Goal: Task Accomplishment & Management: Manage account settings

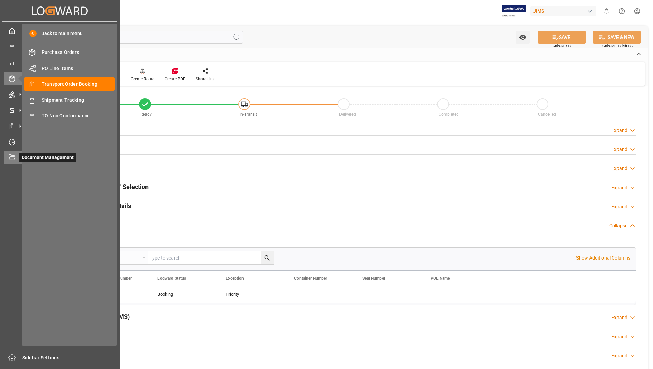
scroll to position [382, 0]
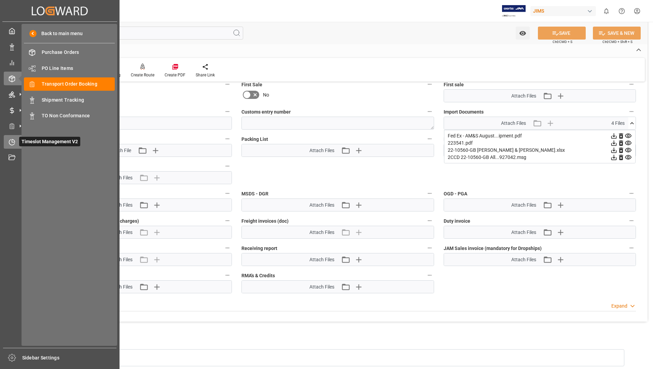
click at [32, 144] on span "Timeslot Management V2" at bounding box center [49, 142] width 61 height 10
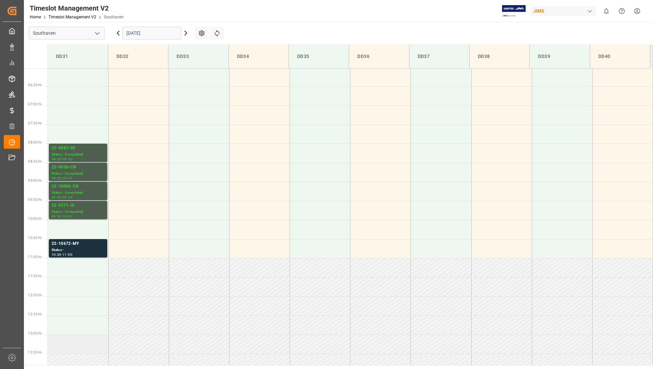
scroll to position [215, 0]
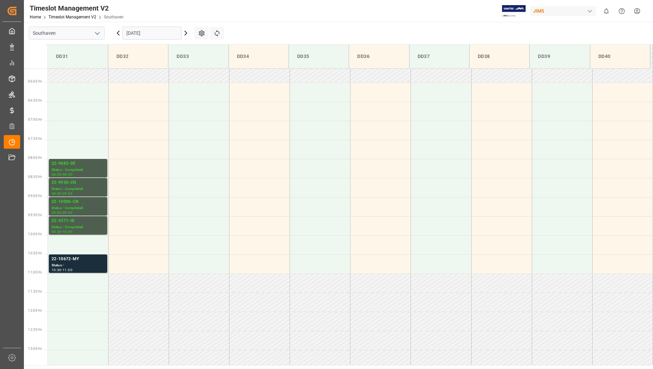
click at [79, 262] on div "22-10672-MY" at bounding box center [78, 259] width 53 height 7
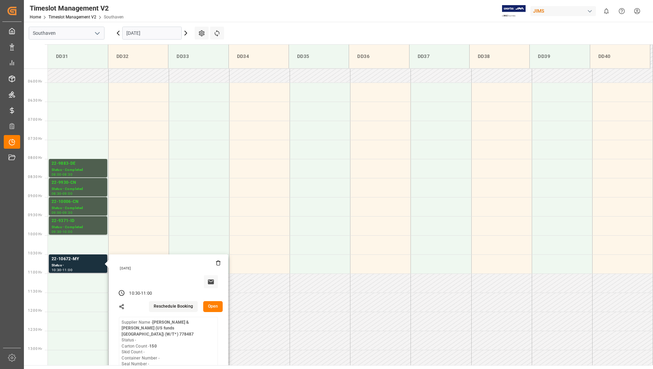
click at [209, 304] on button "Open" at bounding box center [213, 306] width 20 height 11
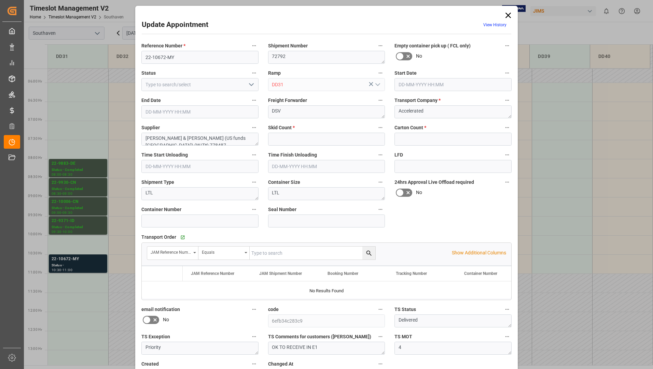
type input "0"
type input "150"
type input "[DATE] 10:30"
type input "[DATE] 11:00"
type input "[DATE] 14:14"
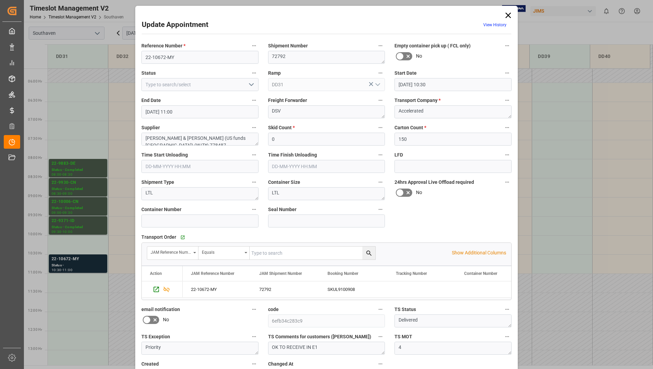
click at [247, 82] on icon "open menu" at bounding box center [251, 85] width 8 height 8
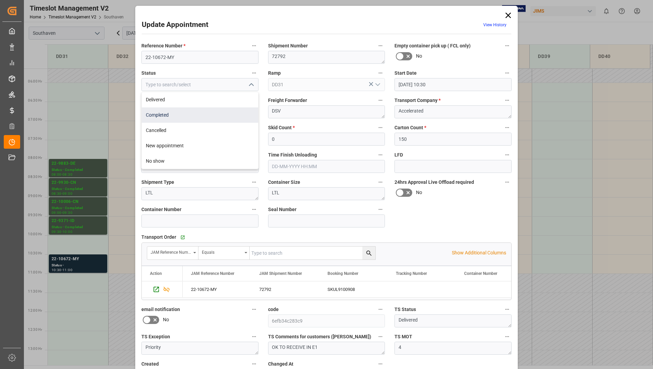
click at [230, 115] on div "Completed" at bounding box center [200, 115] width 116 height 15
type input "Completed"
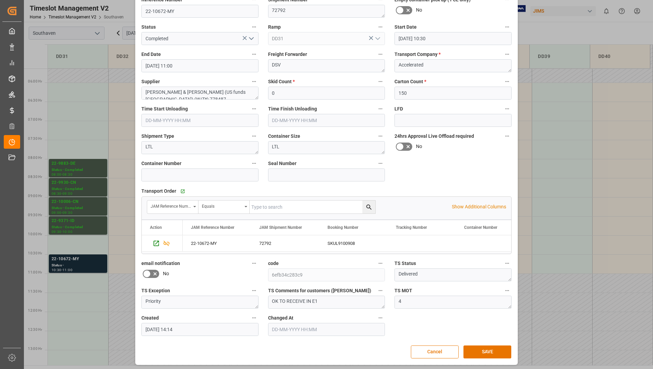
scroll to position [48, 0]
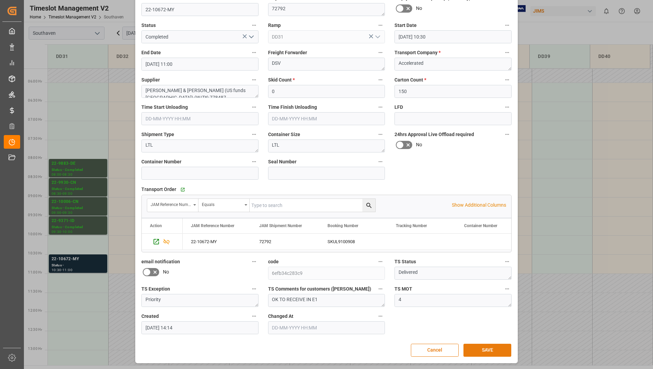
click at [477, 349] on button "SAVE" at bounding box center [487, 350] width 48 height 13
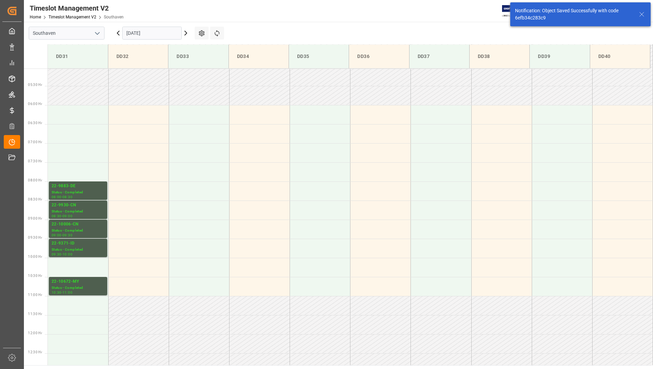
scroll to position [340, 0]
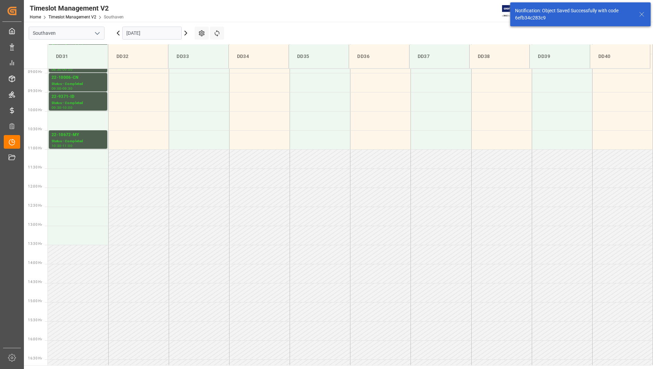
click at [154, 33] on input "[DATE]" at bounding box center [151, 33] width 59 height 13
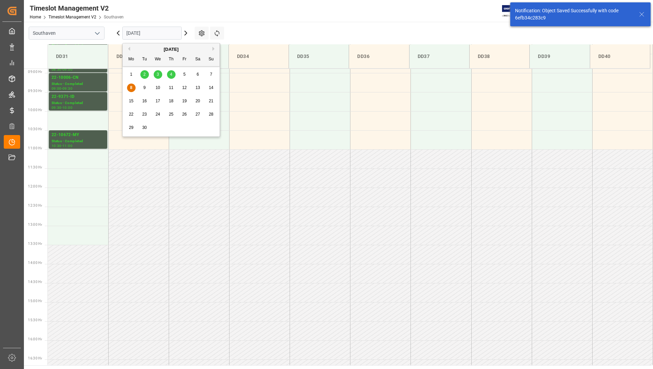
click at [144, 89] on span "9" at bounding box center [144, 87] width 2 height 5
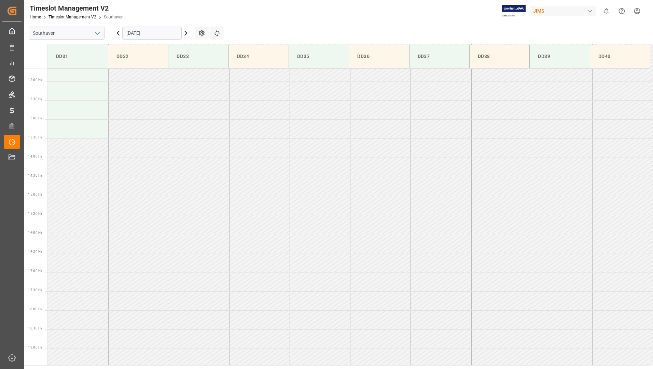
scroll to position [454, 0]
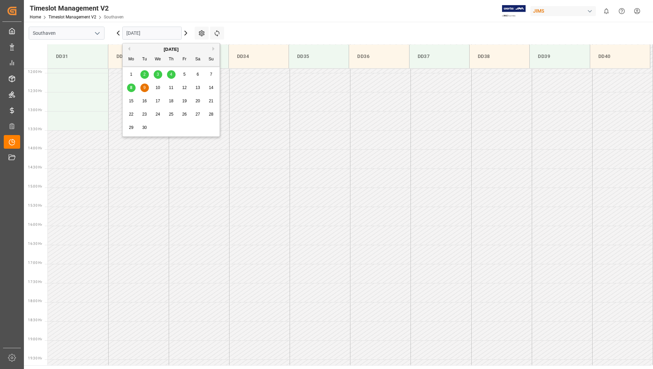
click at [159, 31] on input "[DATE]" at bounding box center [151, 33] width 59 height 13
click at [130, 88] on span "8" at bounding box center [131, 87] width 2 height 5
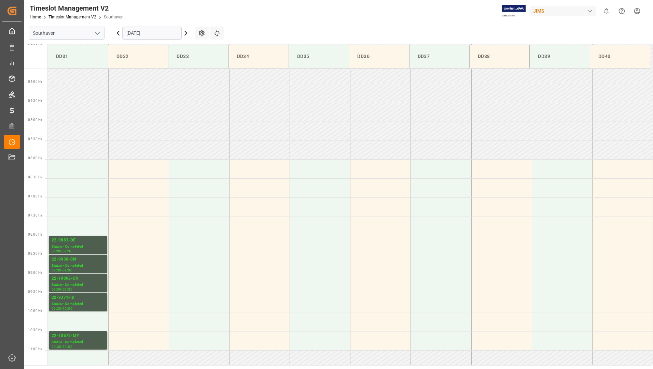
scroll to position [113, 0]
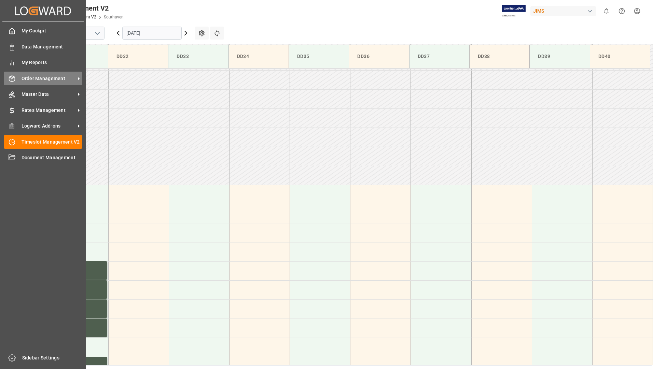
click at [53, 77] on span "Order Management" at bounding box center [49, 78] width 54 height 7
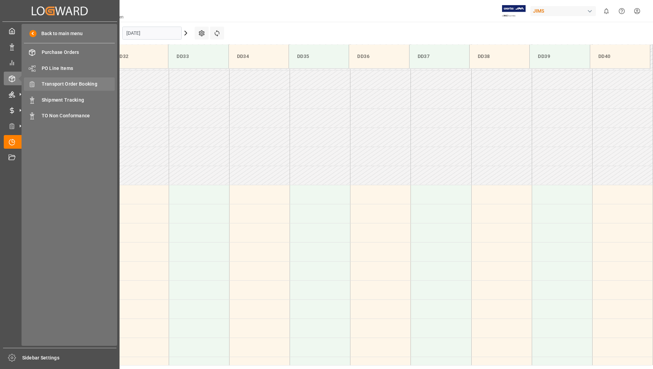
click at [100, 86] on span "Transport Order Booking" at bounding box center [78, 84] width 73 height 7
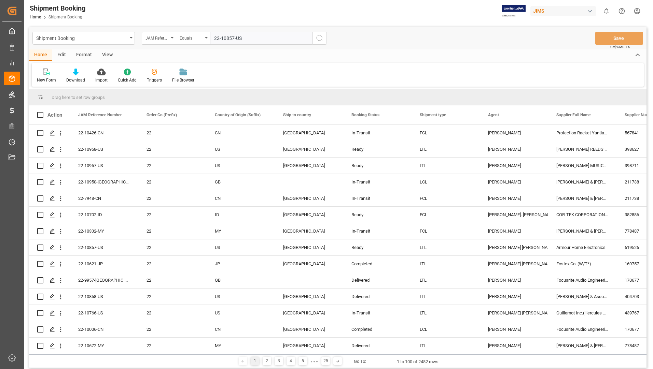
type input "22-10857-US"
click at [322, 42] on button "search button" at bounding box center [319, 38] width 14 height 13
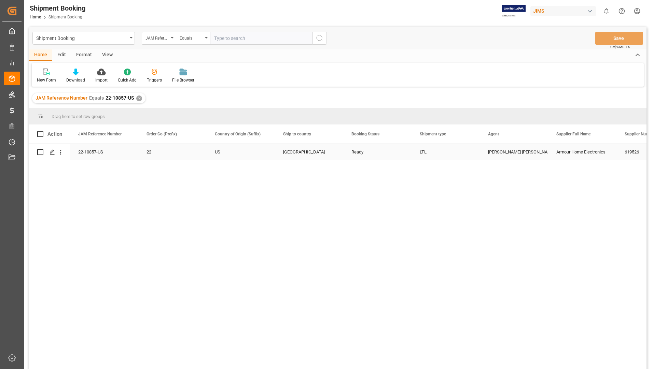
click at [40, 152] on input "Press Space to toggle row selection (unchecked)" at bounding box center [40, 152] width 6 height 6
checkbox input "true"
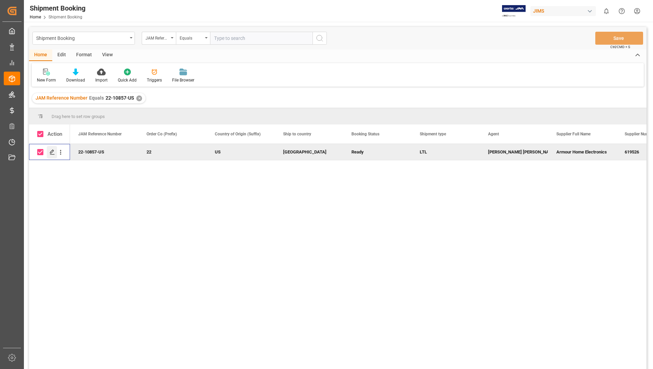
click at [51, 152] on polygon "Press SPACE to deselect this row." at bounding box center [51, 151] width 3 height 3
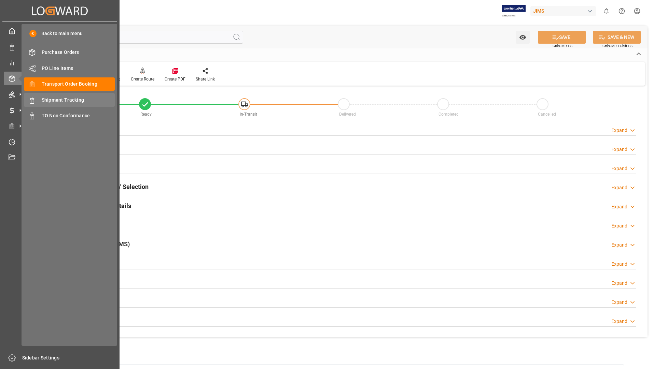
click at [65, 98] on span "Shipment Tracking" at bounding box center [78, 100] width 73 height 7
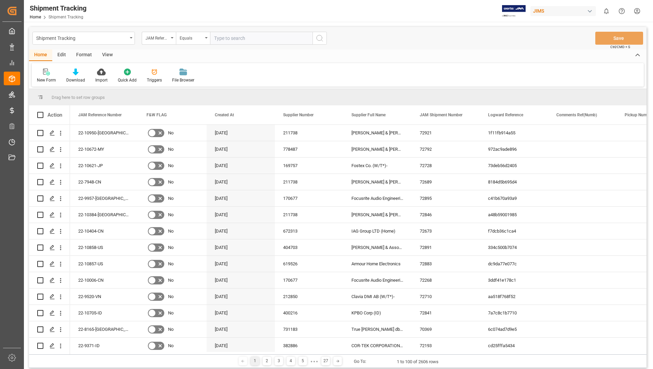
click at [237, 38] on input "text" at bounding box center [261, 38] width 102 height 13
type input "22-10857-US"
click at [325, 41] on button "search button" at bounding box center [319, 38] width 14 height 13
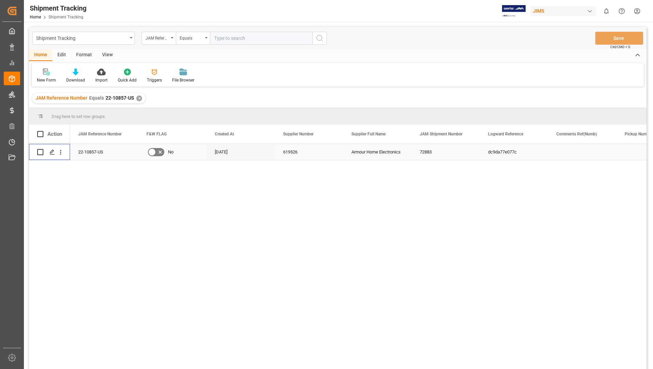
click at [40, 152] on input "Press Space to toggle row selection (unchecked)" at bounding box center [40, 152] width 6 height 6
checkbox input "true"
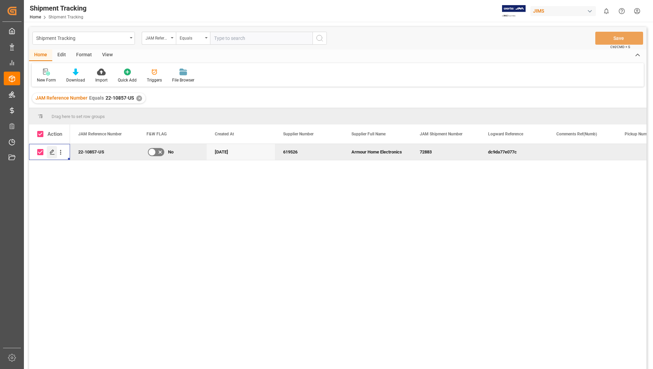
click at [50, 154] on icon "Press SPACE to deselect this row." at bounding box center [52, 152] width 5 height 5
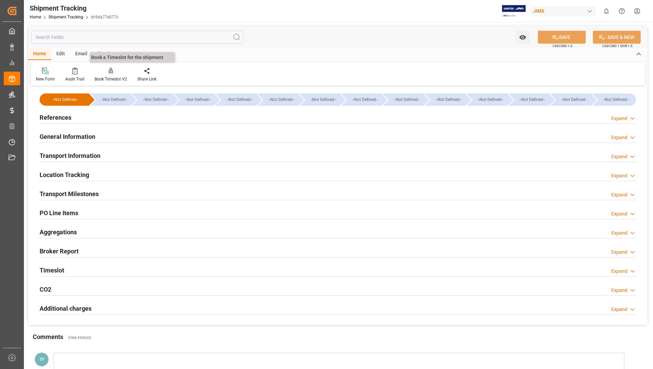
click at [110, 77] on div "Book Timeslot V2" at bounding box center [111, 79] width 32 height 6
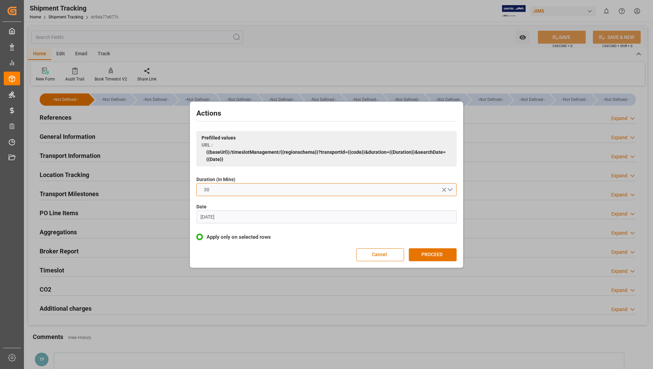
click at [453, 190] on button "30" at bounding box center [326, 189] width 260 height 13
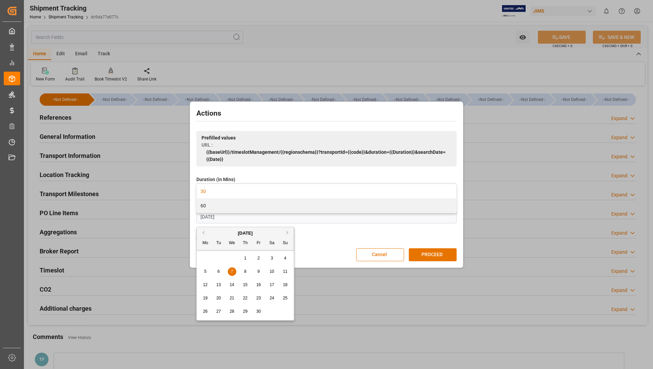
click at [399, 215] on input "[DATE]" at bounding box center [326, 217] width 260 height 13
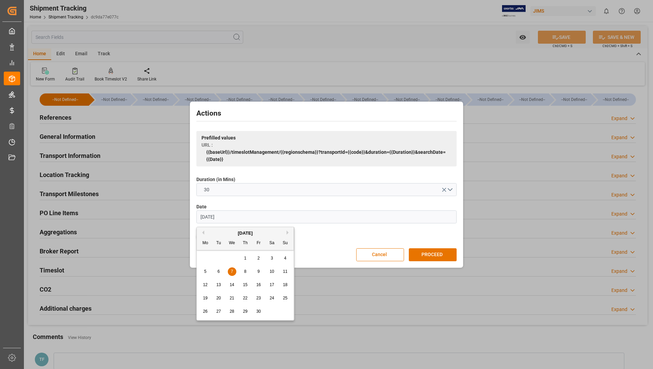
click at [289, 234] on button "Next Month" at bounding box center [288, 233] width 4 height 4
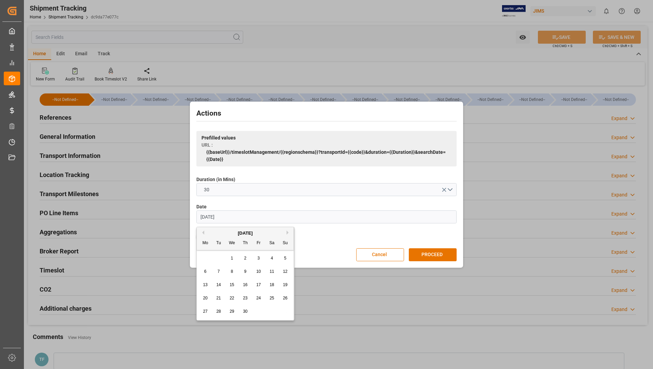
click at [289, 234] on button "Next Month" at bounding box center [288, 233] width 4 height 4
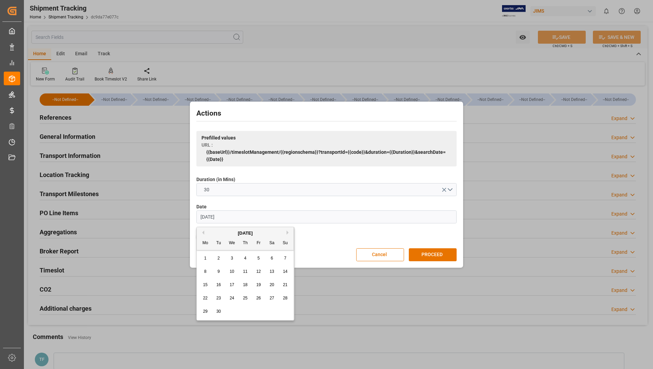
click at [289, 234] on button "Next Month" at bounding box center [288, 233] width 4 height 4
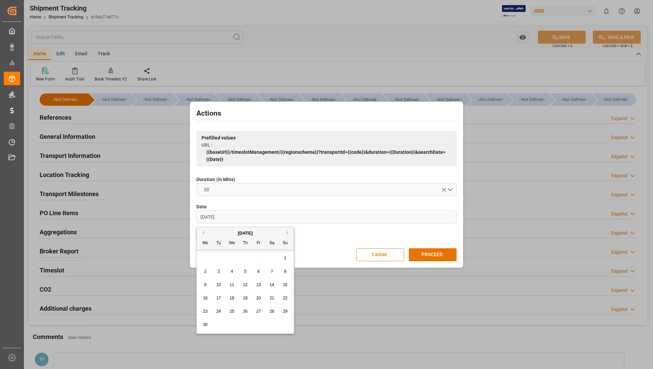
click at [289, 234] on button "Next Month" at bounding box center [288, 233] width 4 height 4
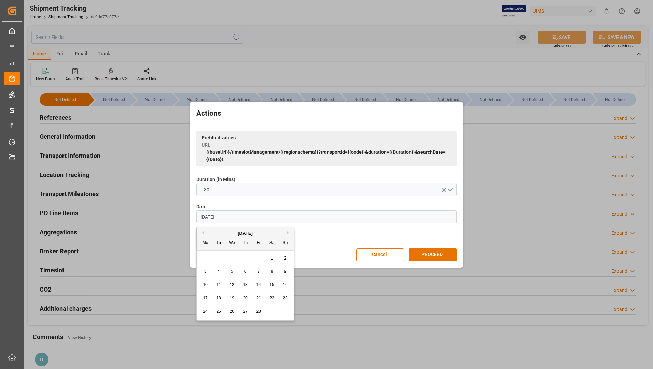
click at [289, 234] on button "Next Month" at bounding box center [288, 233] width 4 height 4
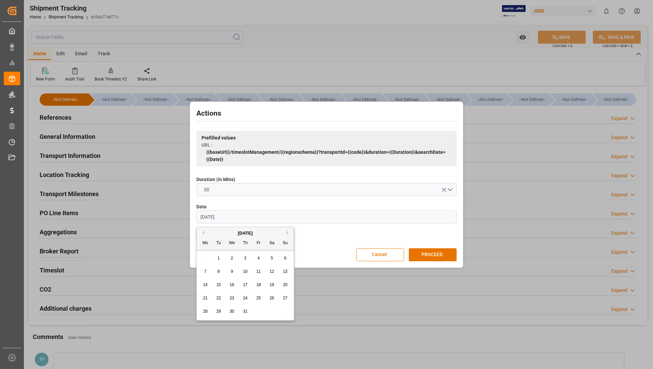
click at [289, 234] on button "Next Month" at bounding box center [288, 233] width 4 height 4
click at [241, 259] on div "4" at bounding box center [245, 259] width 9 height 8
type input "[DATE]"
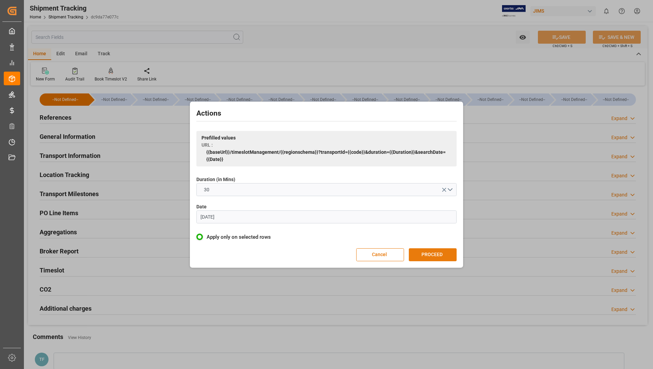
click at [426, 253] on button "PROCEED" at bounding box center [433, 255] width 48 height 13
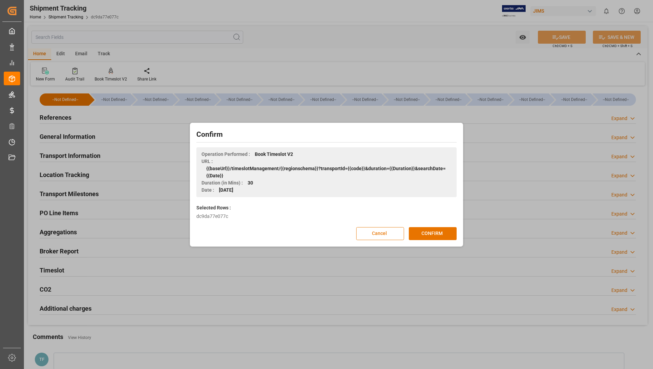
click at [365, 233] on button "Cancel" at bounding box center [380, 233] width 48 height 13
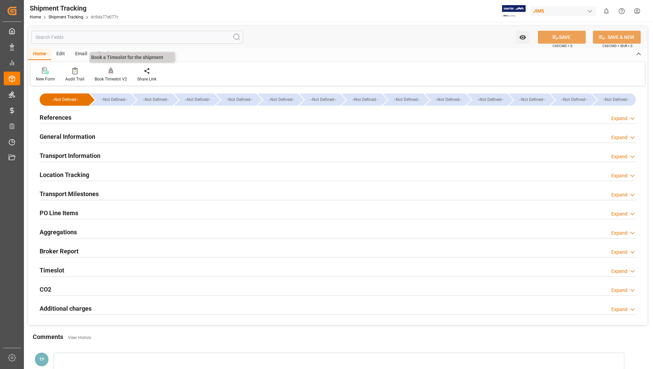
click at [112, 72] on icon at bounding box center [111, 71] width 5 height 6
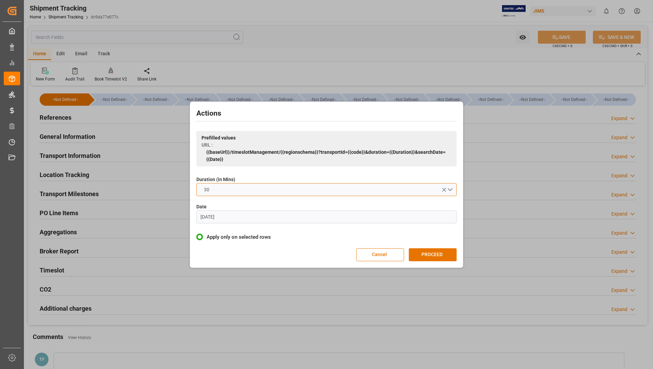
click at [448, 187] on button "30" at bounding box center [326, 189] width 260 height 13
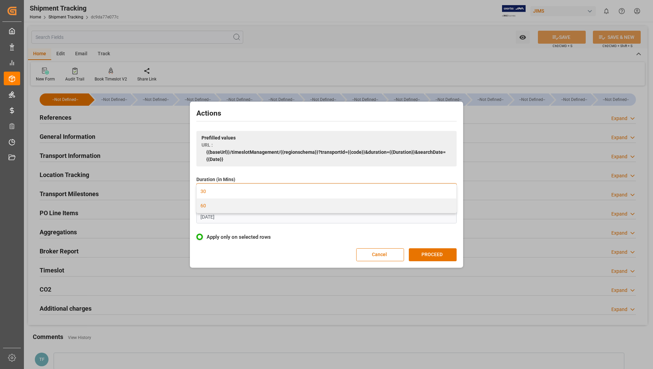
click at [408, 211] on div "60" at bounding box center [326, 206] width 259 height 14
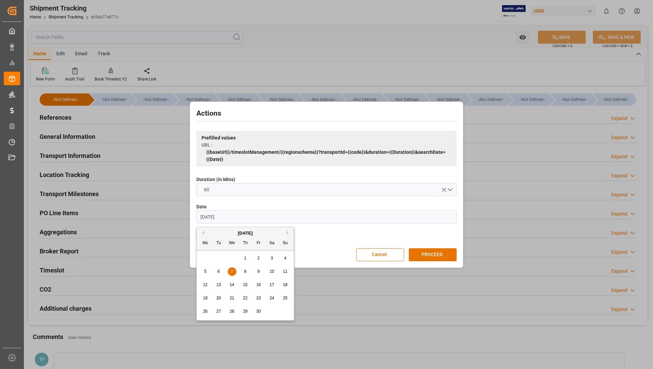
click at [400, 218] on input "[DATE]" at bounding box center [326, 217] width 260 height 13
click at [287, 234] on button "Next Month" at bounding box center [288, 233] width 4 height 4
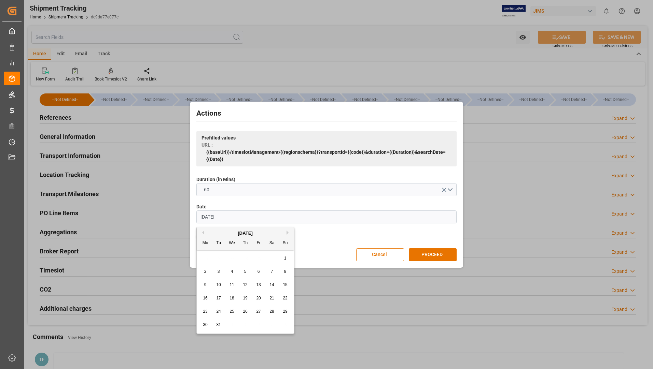
click at [287, 234] on button "Next Month" at bounding box center [288, 233] width 4 height 4
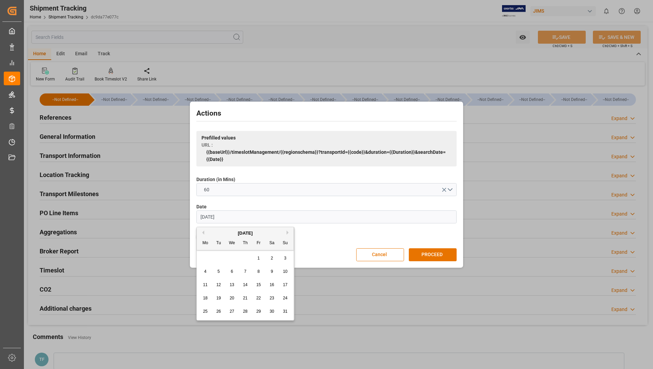
click at [287, 234] on button "Next Month" at bounding box center [288, 233] width 4 height 4
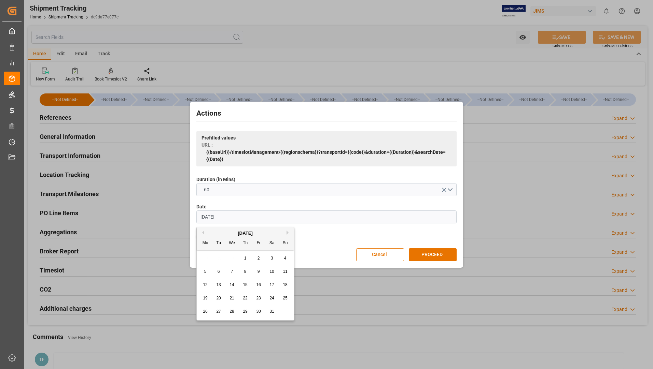
click at [287, 234] on button "Next Month" at bounding box center [288, 233] width 4 height 4
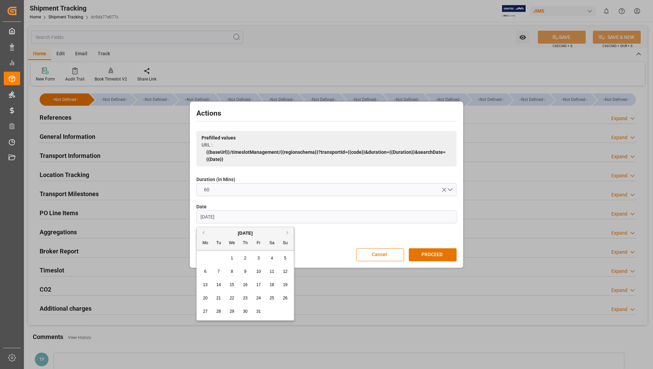
click at [287, 234] on button "Next Month" at bounding box center [288, 233] width 4 height 4
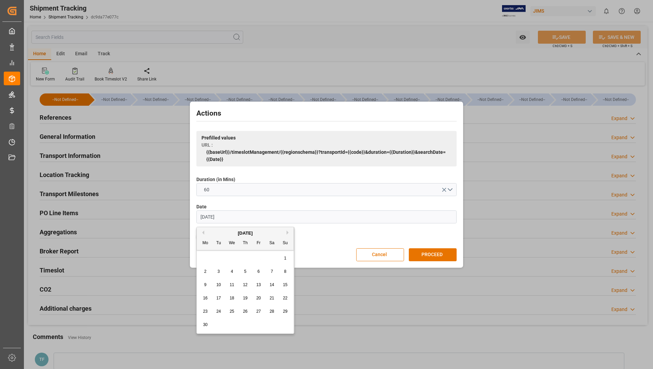
click at [287, 234] on button "Next Month" at bounding box center [288, 233] width 4 height 4
click at [203, 232] on button "Previous Month" at bounding box center [202, 233] width 4 height 4
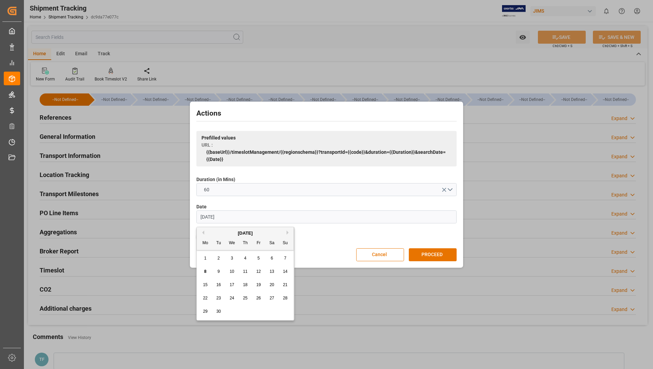
click at [246, 273] on span "11" at bounding box center [245, 271] width 4 height 5
type input "[DATE]"
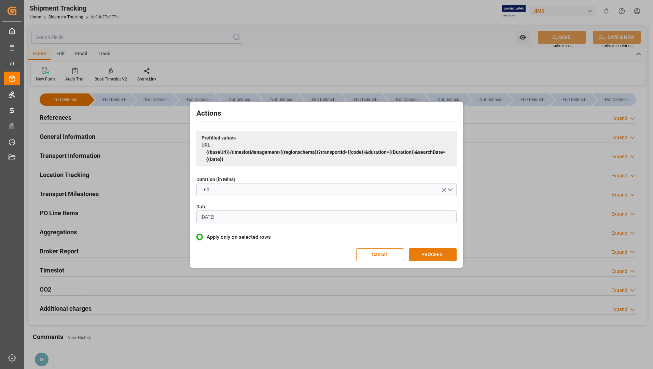
click at [427, 254] on button "PROCEED" at bounding box center [433, 255] width 48 height 13
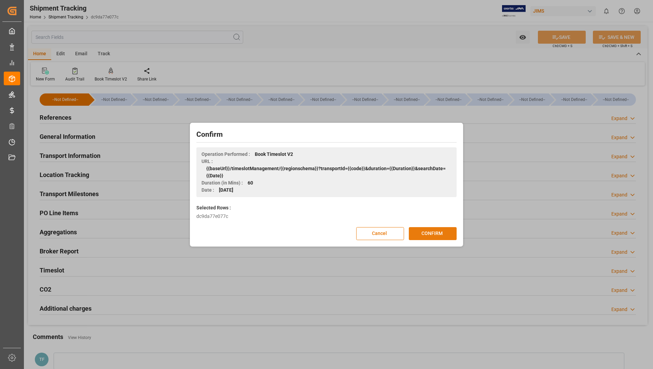
click at [426, 231] on button "CONFIRM" at bounding box center [433, 233] width 48 height 13
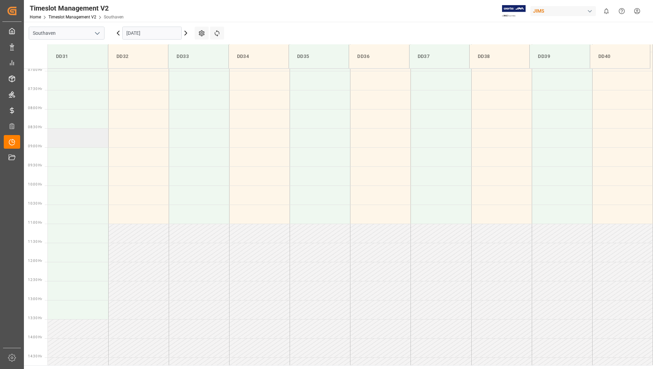
scroll to position [250, 0]
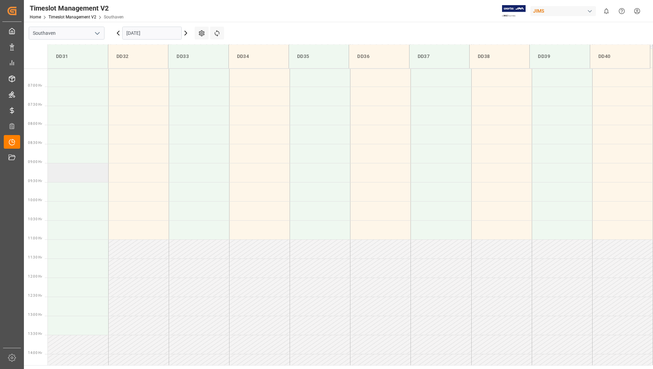
click at [56, 165] on td at bounding box center [78, 172] width 60 height 19
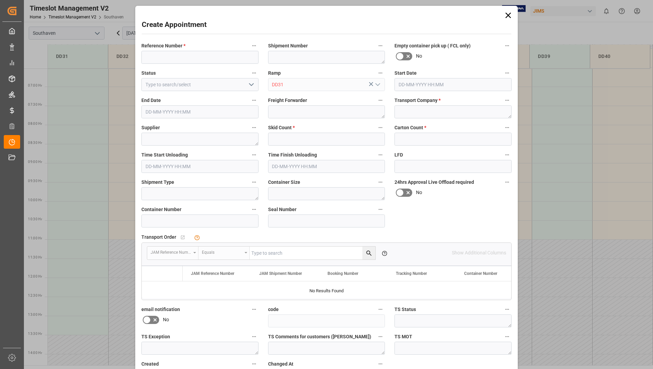
type input "11-09-2025 09:00"
type input "11-09-2025 09:30"
click at [504, 15] on icon at bounding box center [508, 16] width 10 height 10
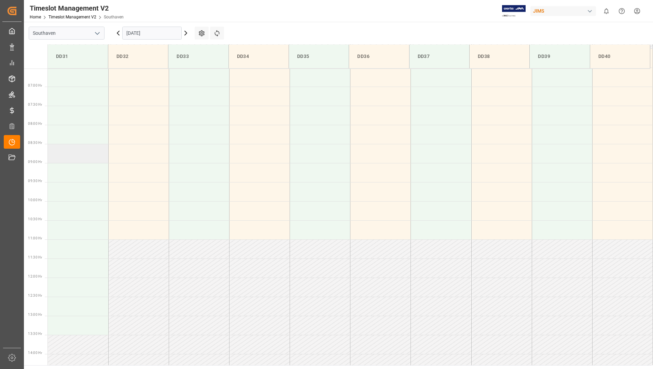
click at [54, 156] on td at bounding box center [78, 153] width 60 height 19
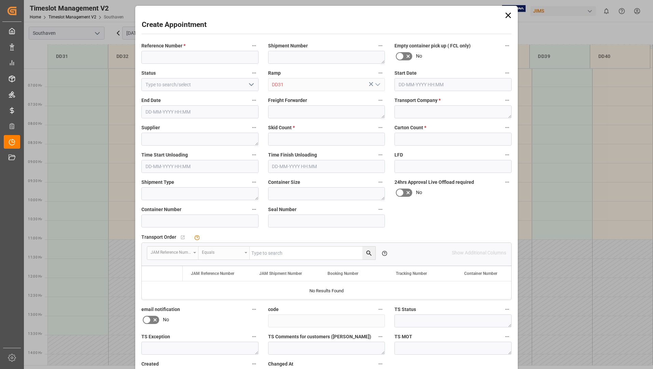
type input "11-09-2025 08:30"
type input "11-09-2025 09:00"
click at [177, 57] on input at bounding box center [199, 57] width 117 height 13
paste input "22-10857-US"
type input "22-10857-US"
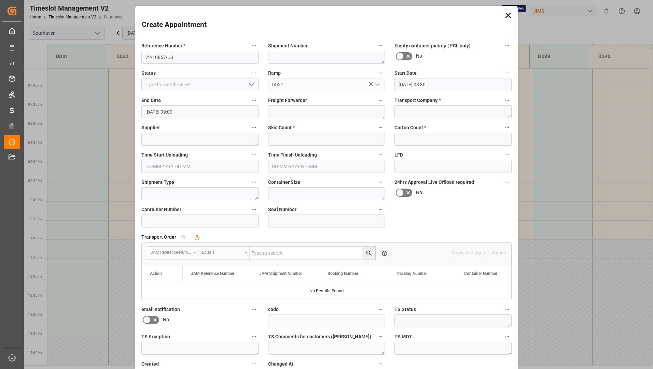
click at [247, 84] on icon "open menu" at bounding box center [251, 85] width 8 height 8
click at [188, 149] on div "New appointment" at bounding box center [200, 145] width 116 height 15
type input "New appointment"
click at [217, 140] on textarea at bounding box center [199, 139] width 117 height 13
paste textarea "Armour Home Electronics"
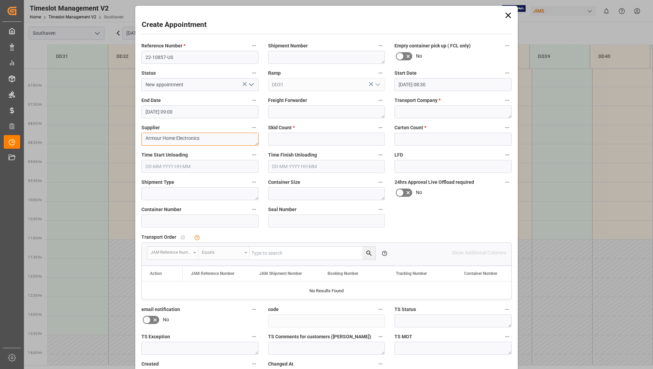
scroll to position [3, 0]
type textarea "Armour Home Electronics"
click at [320, 144] on input "text" at bounding box center [326, 139] width 117 height 13
type input "6"
click at [417, 140] on input "text" at bounding box center [452, 139] width 117 height 13
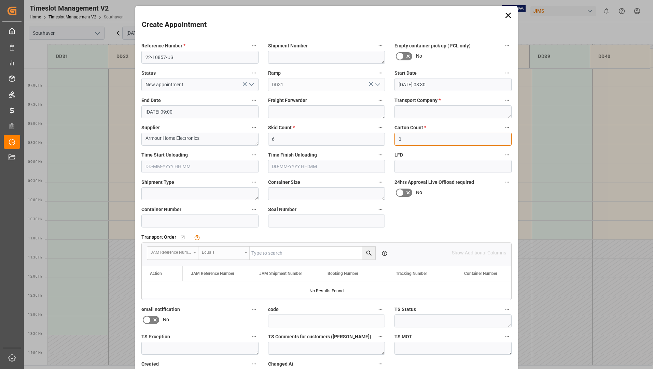
type input "0"
click at [417, 113] on textarea at bounding box center [452, 111] width 117 height 13
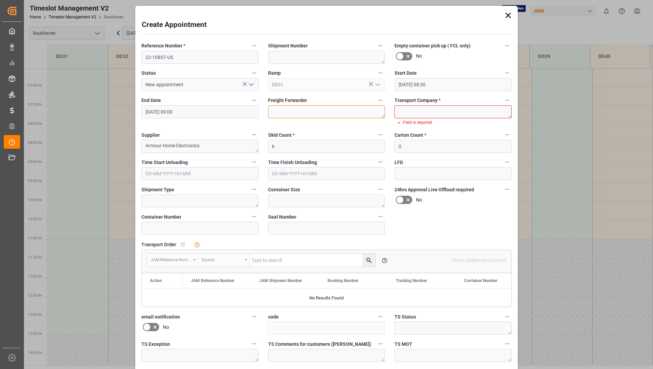
click at [322, 111] on textarea at bounding box center [326, 111] width 117 height 13
type textarea "ICAT"
click at [408, 114] on textarea at bounding box center [452, 111] width 117 height 13
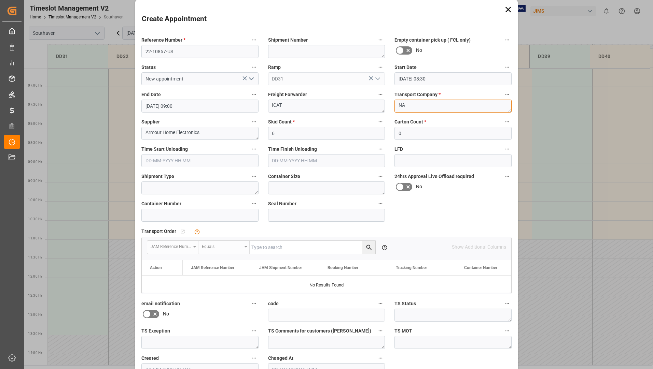
scroll to position [0, 0]
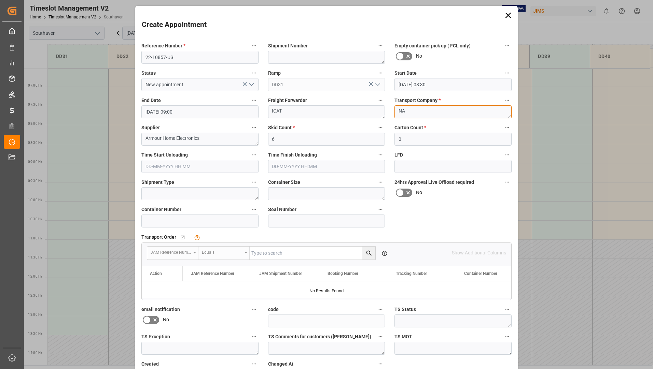
type textarea "NA"
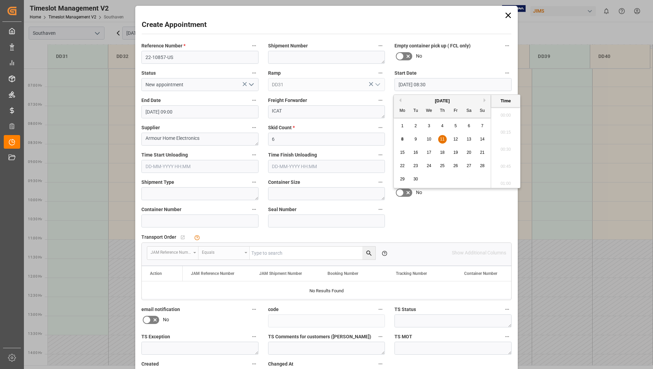
click at [498, 84] on input "11-09-2025 08:30" at bounding box center [452, 84] width 117 height 13
drag, startPoint x: 442, startPoint y: 137, endPoint x: 445, endPoint y: 140, distance: 3.9
click at [442, 137] on span "11" at bounding box center [442, 139] width 4 height 5
click at [506, 179] on li "09:00" at bounding box center [505, 181] width 29 height 17
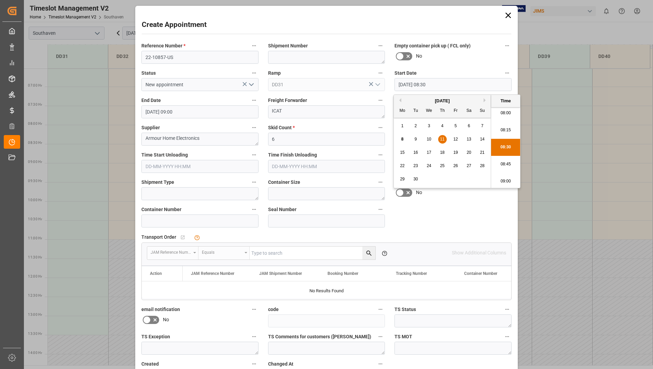
type input "11-09-2025 09:00"
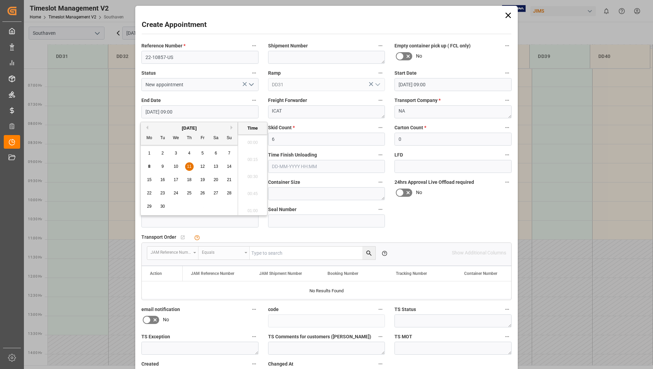
click at [241, 109] on input "11-09-2025 09:00" at bounding box center [199, 111] width 117 height 13
click at [185, 166] on div "11" at bounding box center [189, 167] width 9 height 8
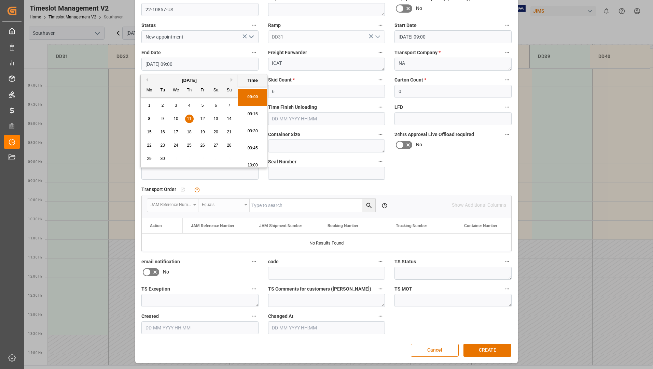
scroll to position [651, 0]
click at [258, 129] on li "10:00" at bounding box center [252, 126] width 29 height 17
type input "11-09-2025 10:00"
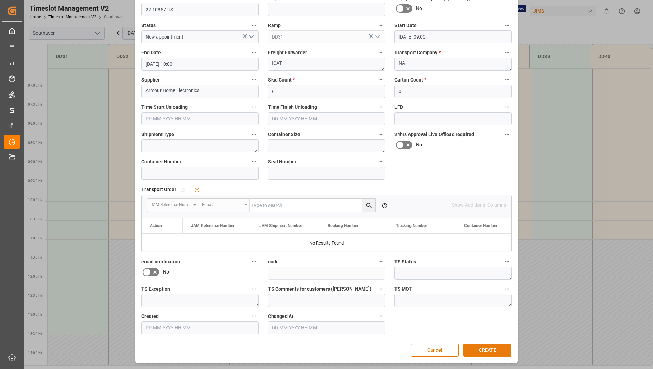
click at [470, 353] on button "CREATE" at bounding box center [487, 350] width 48 height 13
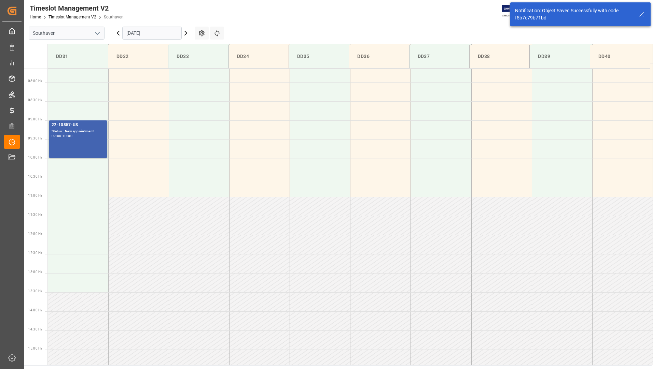
scroll to position [301, 0]
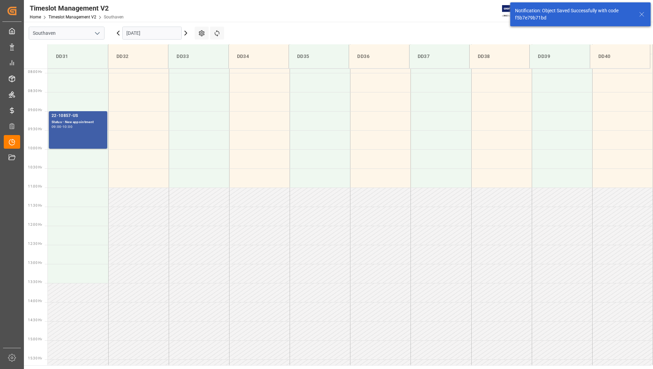
click at [66, 138] on div "22-10857-US Status - New appointment 09:00 - 10:00" at bounding box center [78, 130] width 53 height 35
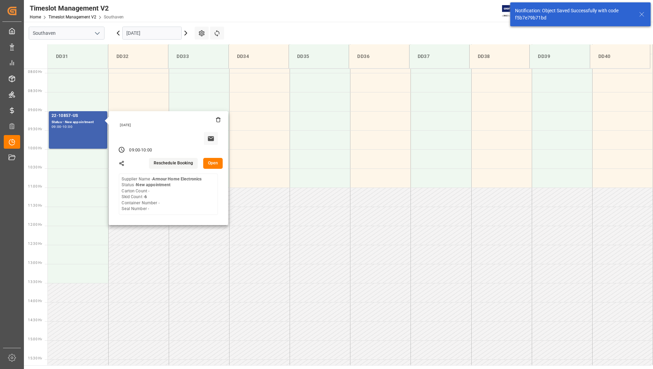
click at [217, 163] on button "Open" at bounding box center [213, 163] width 20 height 11
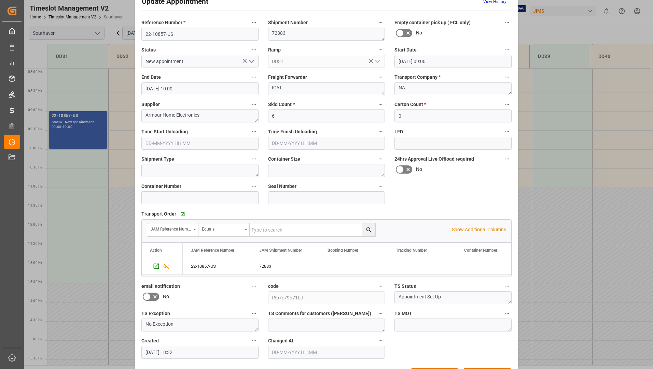
scroll to position [0, 0]
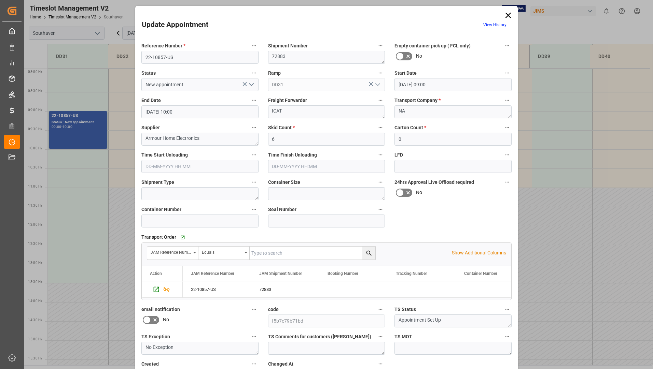
click at [506, 17] on icon at bounding box center [508, 16] width 10 height 10
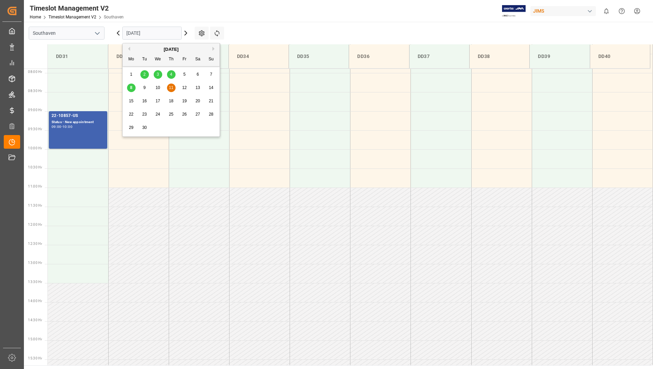
click at [154, 37] on input "[DATE]" at bounding box center [151, 33] width 59 height 13
click at [129, 87] on div "8" at bounding box center [131, 88] width 9 height 8
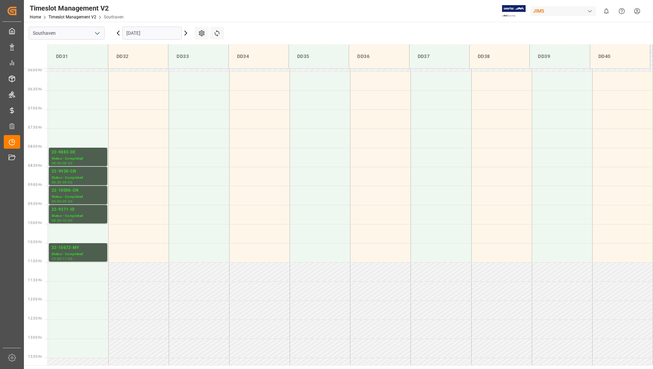
scroll to position [220, 0]
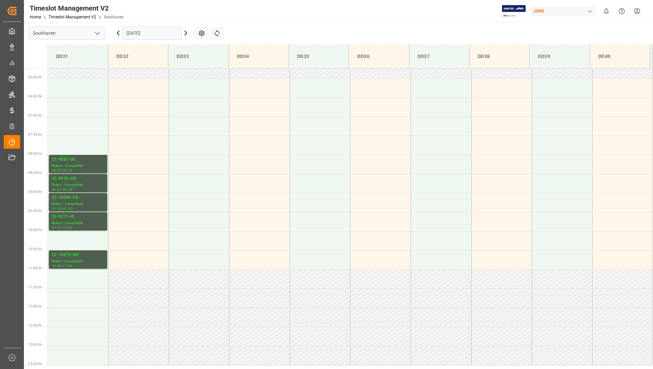
click at [165, 36] on input "[DATE]" at bounding box center [151, 33] width 59 height 13
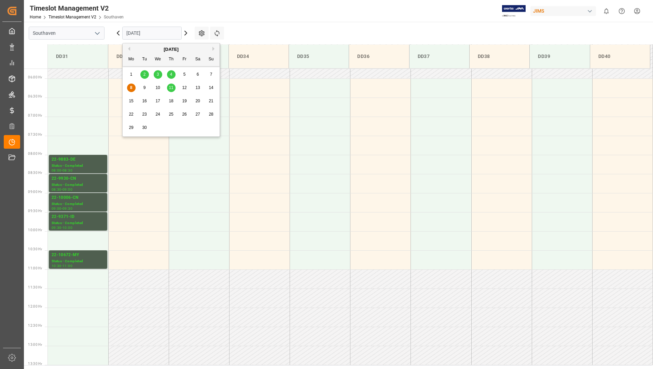
click at [186, 88] on span "12" at bounding box center [184, 87] width 4 height 5
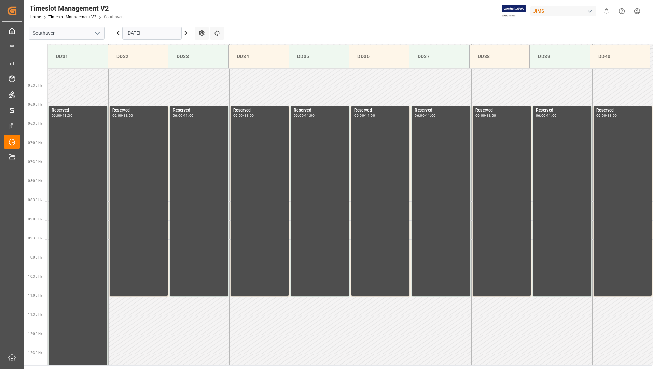
scroll to position [185, 0]
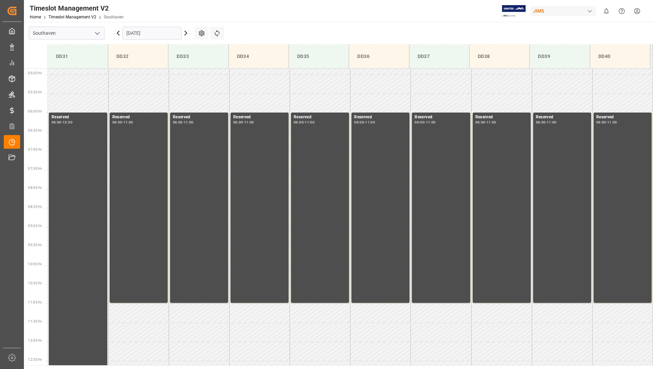
click at [166, 29] on input "12-09-2025" at bounding box center [151, 33] width 59 height 13
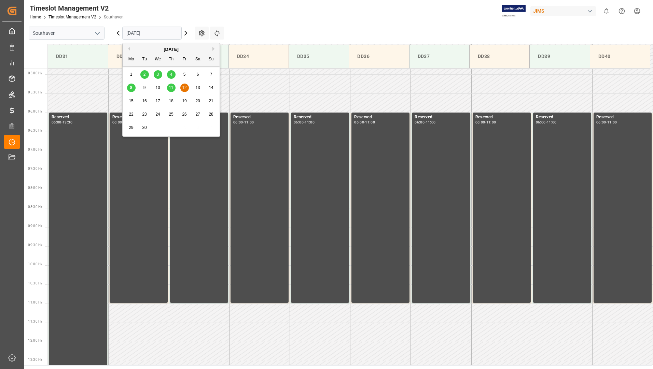
click at [170, 86] on span "11" at bounding box center [171, 87] width 4 height 5
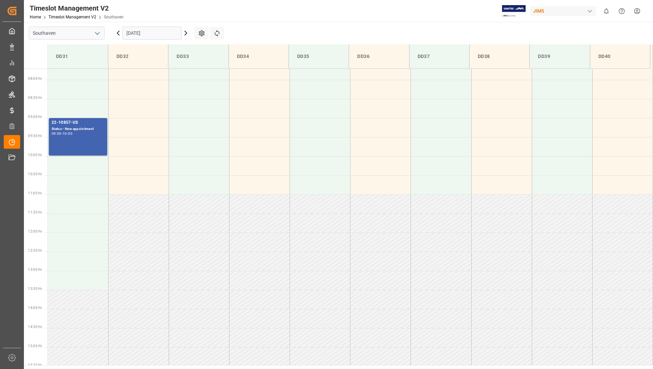
scroll to position [282, 0]
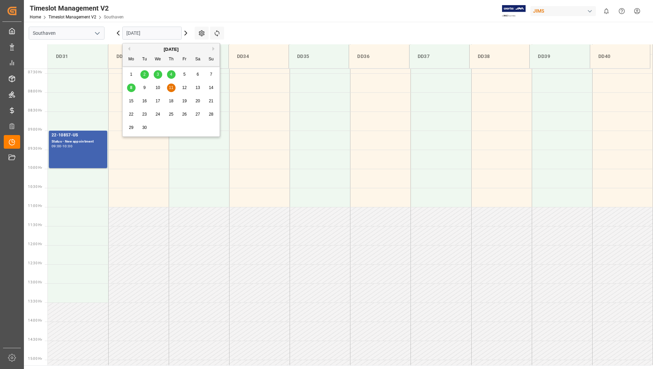
click at [169, 38] on input "[DATE]" at bounding box center [151, 33] width 59 height 13
click at [135, 88] on div "8" at bounding box center [131, 88] width 9 height 8
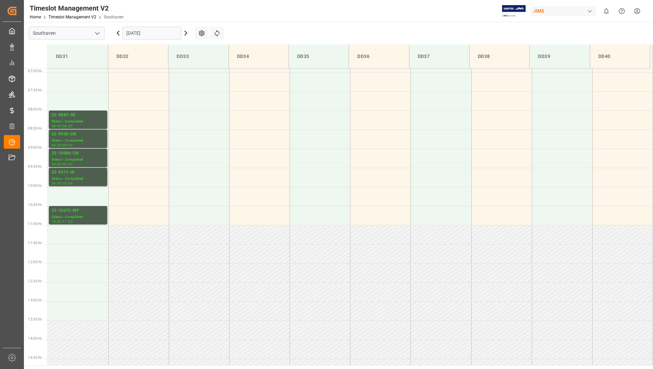
scroll to position [263, 0]
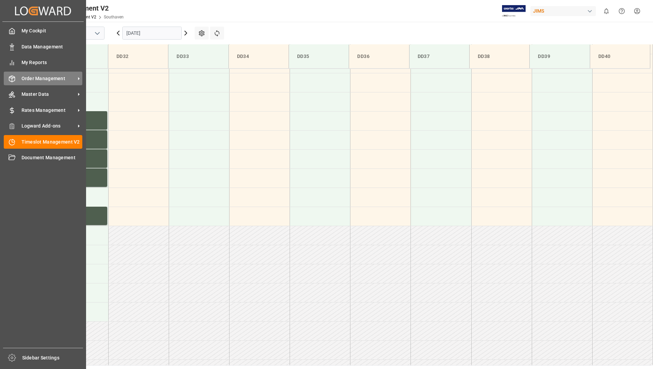
click at [54, 80] on span "Order Management" at bounding box center [49, 78] width 54 height 7
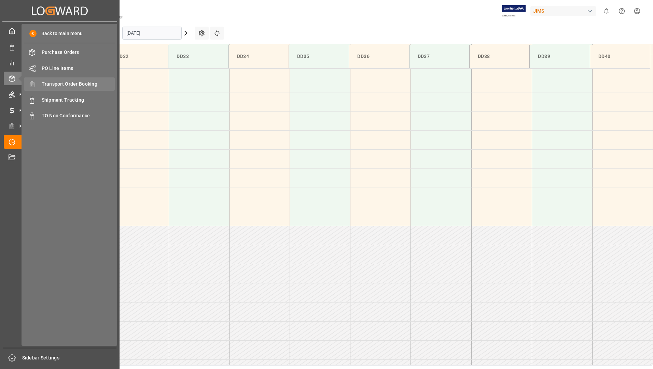
click at [83, 85] on span "Transport Order Booking" at bounding box center [78, 84] width 73 height 7
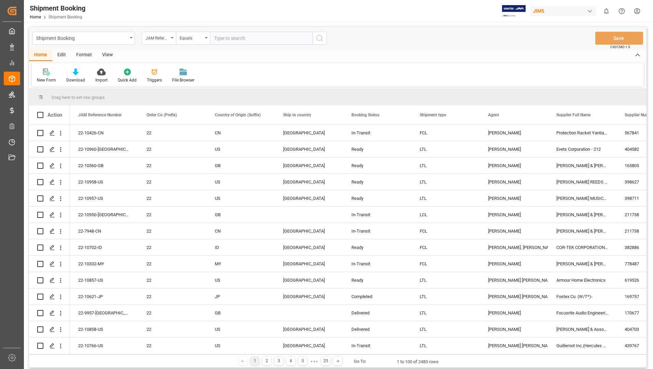
click at [234, 37] on input "text" at bounding box center [261, 38] width 102 height 13
type input "22-10871-[GEOGRAPHIC_DATA]"
click at [321, 38] on icon "search button" at bounding box center [319, 38] width 8 height 8
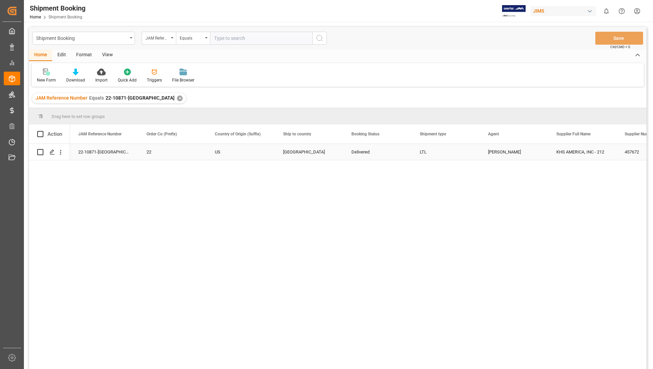
click at [41, 150] on input "Press Space to toggle row selection (unchecked)" at bounding box center [40, 152] width 6 height 6
checkbox input "true"
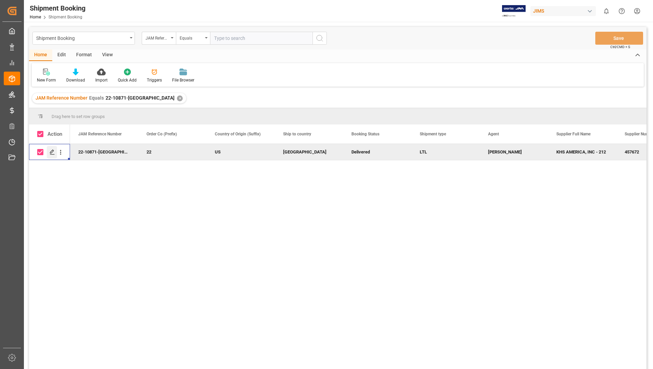
click at [51, 151] on icon "Press SPACE to deselect this row." at bounding box center [52, 152] width 5 height 5
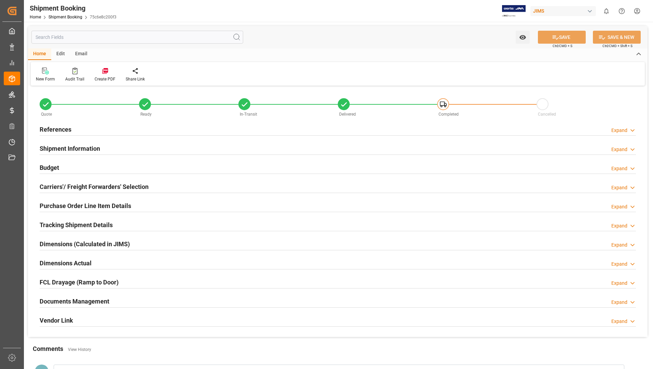
type input "1"
click at [81, 206] on h2 "Purchase Order Line Item Details" at bounding box center [86, 205] width 92 height 9
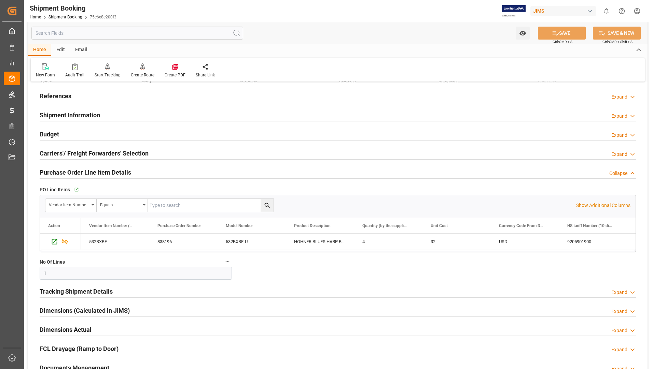
scroll to position [102, 0]
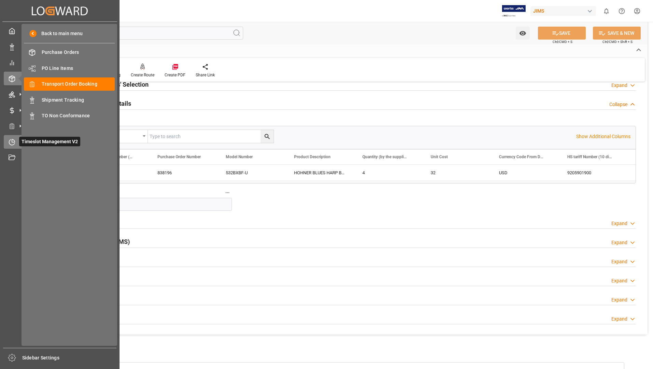
click at [40, 140] on span "Timeslot Management V2" at bounding box center [49, 142] width 61 height 10
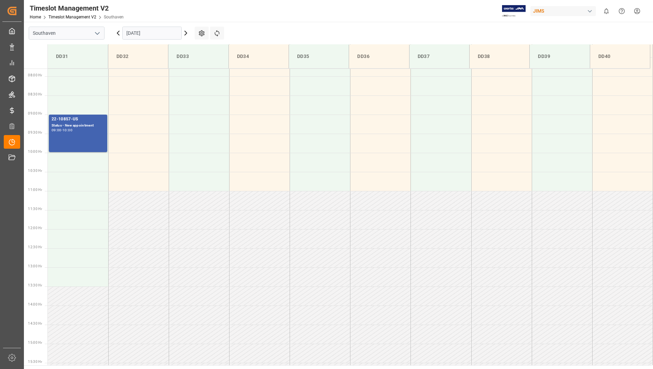
scroll to position [288, 0]
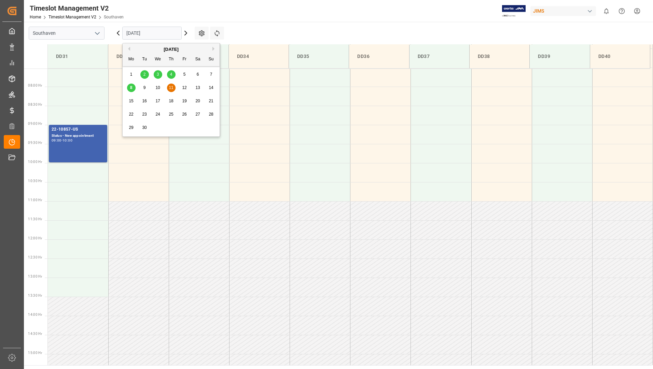
click at [169, 34] on input "[DATE]" at bounding box center [151, 33] width 59 height 13
click at [144, 92] on div "9" at bounding box center [144, 88] width 9 height 8
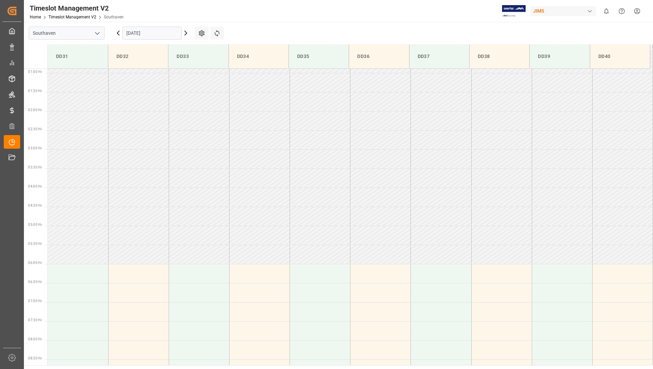
scroll to position [118, 0]
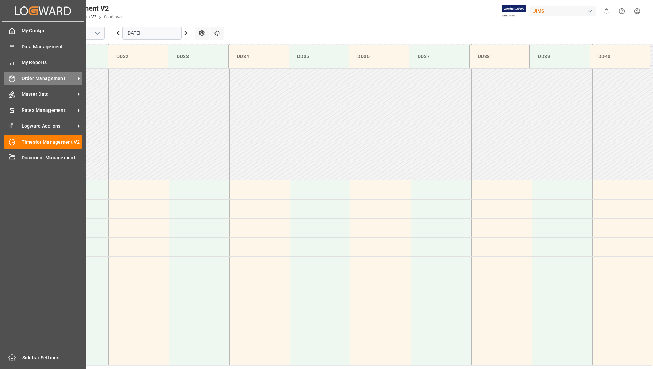
click at [39, 81] on span "Order Management" at bounding box center [49, 78] width 54 height 7
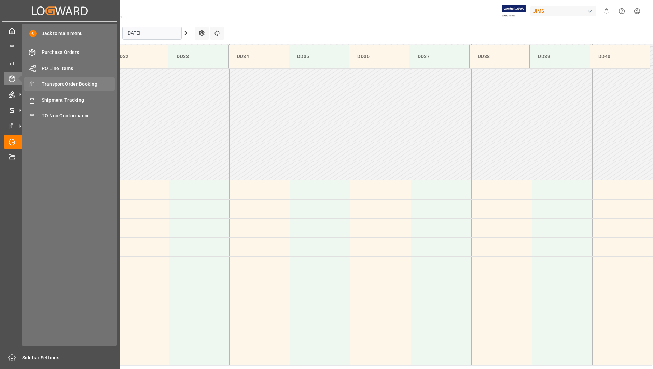
click at [93, 85] on span "Transport Order Booking" at bounding box center [78, 84] width 73 height 7
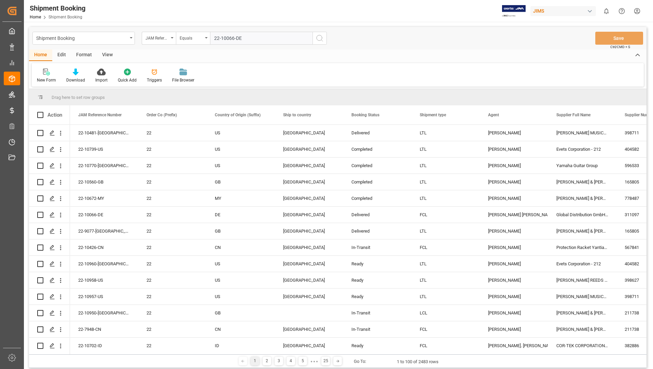
type input "22-10066-DE"
click at [319, 37] on icon "search button" at bounding box center [319, 38] width 8 height 8
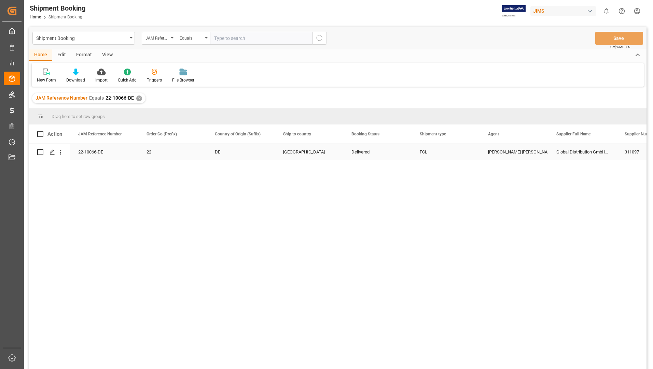
click at [39, 153] on input "Press Space to toggle row selection (unchecked)" at bounding box center [40, 152] width 6 height 6
checkbox input "true"
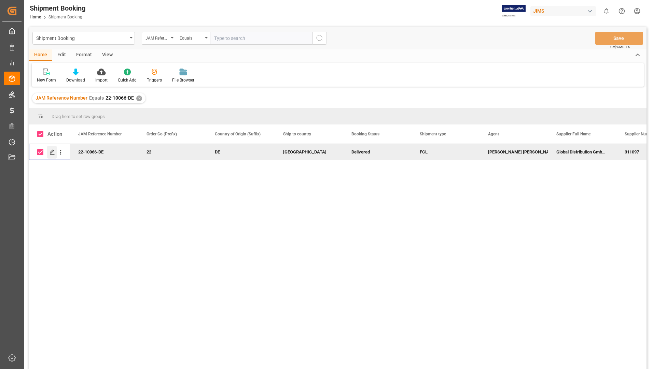
click at [52, 151] on icon "Press SPACE to deselect this row." at bounding box center [52, 152] width 5 height 5
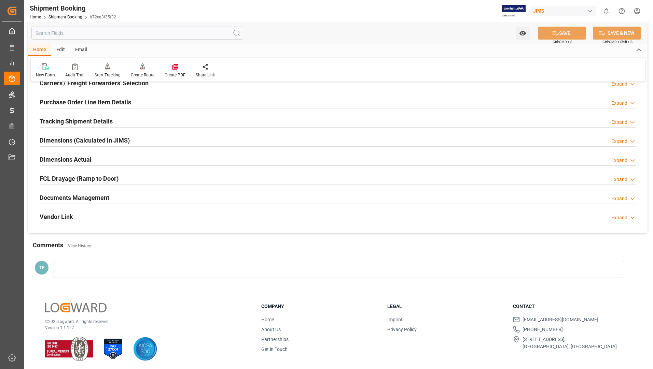
scroll to position [105, 0]
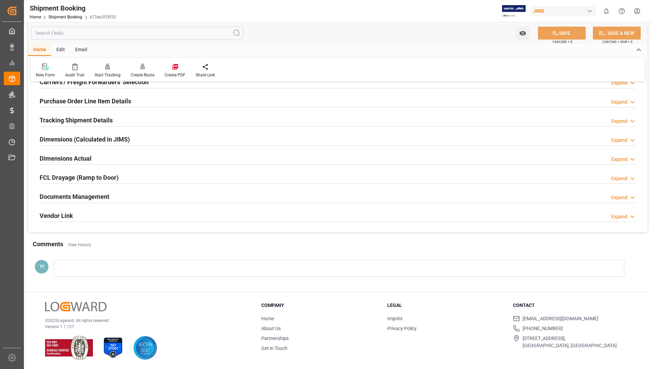
click at [105, 197] on h2 "Documents Management" at bounding box center [75, 196] width 70 height 9
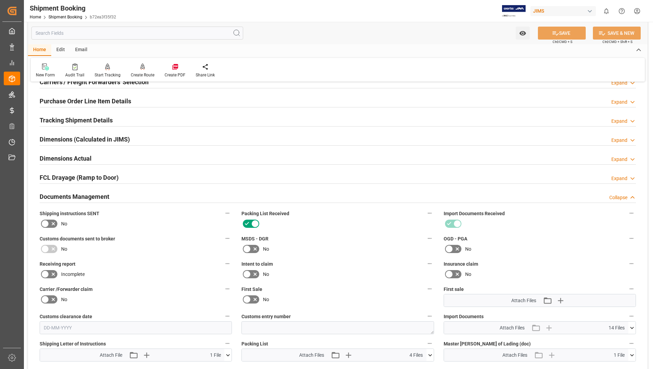
scroll to position [276, 0]
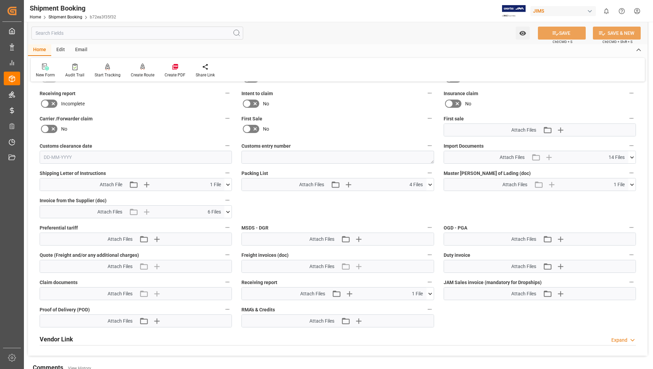
click at [431, 184] on icon at bounding box center [430, 185] width 4 height 2
click at [424, 204] on icon at bounding box center [426, 204] width 7 height 7
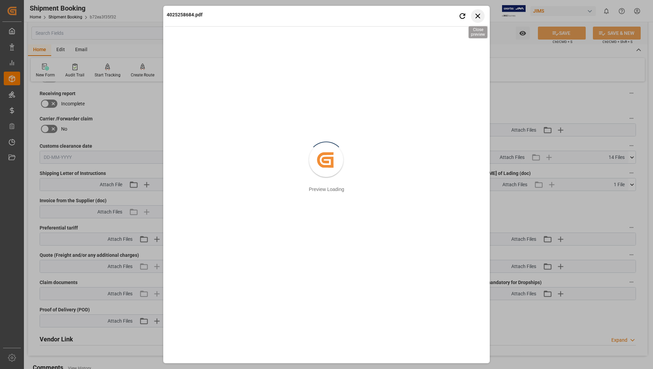
click at [477, 17] on icon "button" at bounding box center [477, 16] width 5 height 5
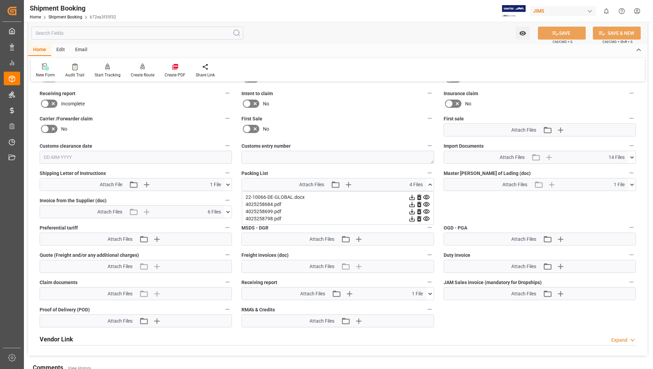
click at [427, 210] on icon at bounding box center [426, 212] width 6 height 4
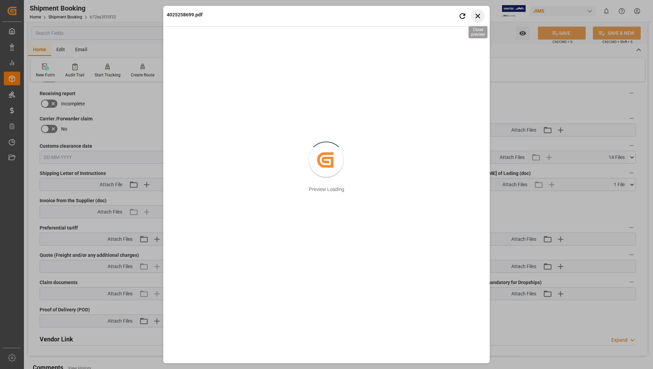
click at [481, 16] on icon "button" at bounding box center [478, 16] width 9 height 9
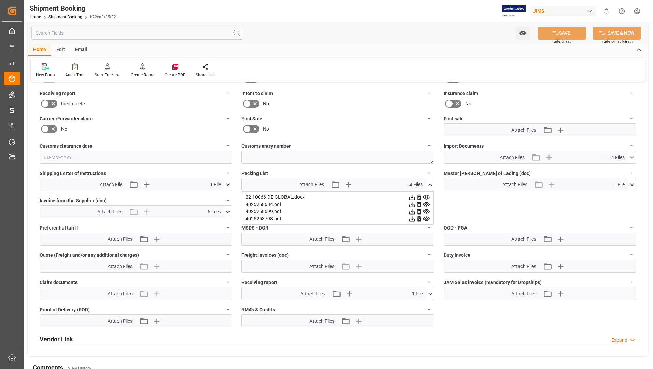
click at [426, 218] on icon at bounding box center [426, 219] width 6 height 4
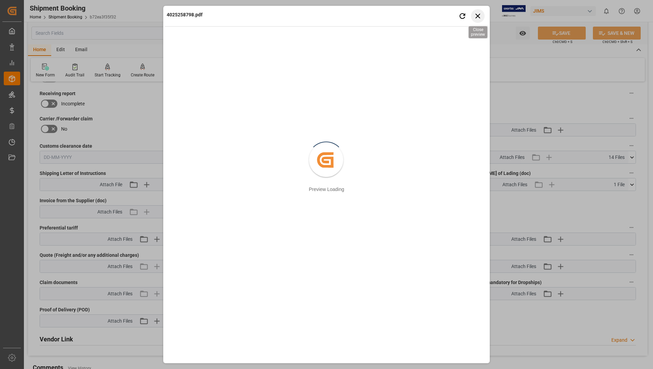
click at [479, 15] on icon "button" at bounding box center [478, 16] width 9 height 9
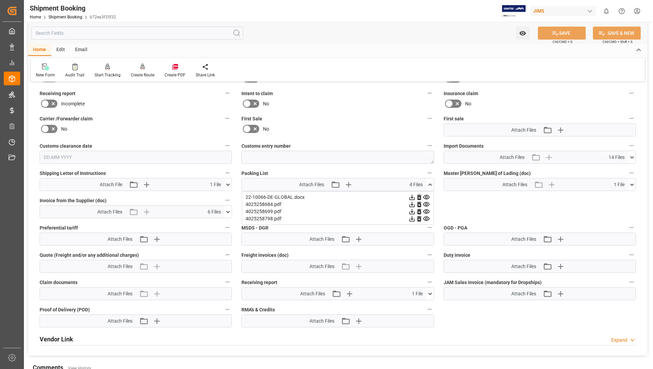
click at [339, 29] on div "Watch Option SAVE Ctrl/CMD + S SAVE & NEW Ctrl/CMD + Shift + S" at bounding box center [337, 33] width 619 height 23
click at [228, 185] on icon at bounding box center [227, 184] width 7 height 7
click at [223, 196] on icon at bounding box center [224, 197] width 6 height 4
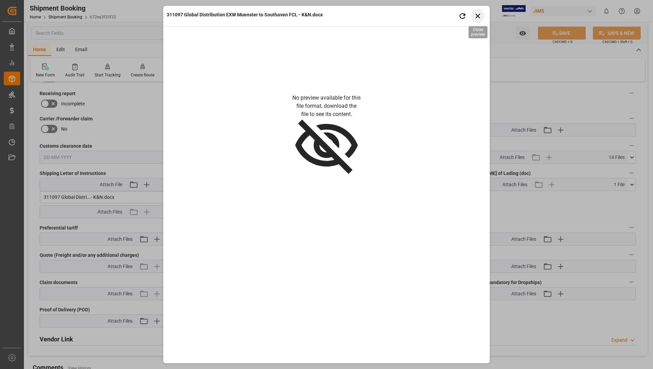
click at [476, 15] on icon "button" at bounding box center [477, 16] width 5 height 5
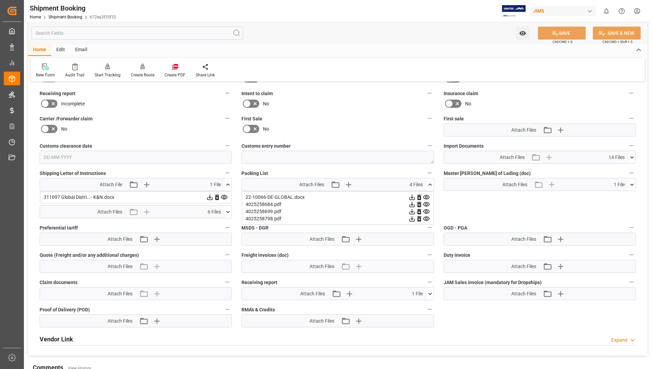
click at [226, 210] on icon at bounding box center [227, 212] width 7 height 7
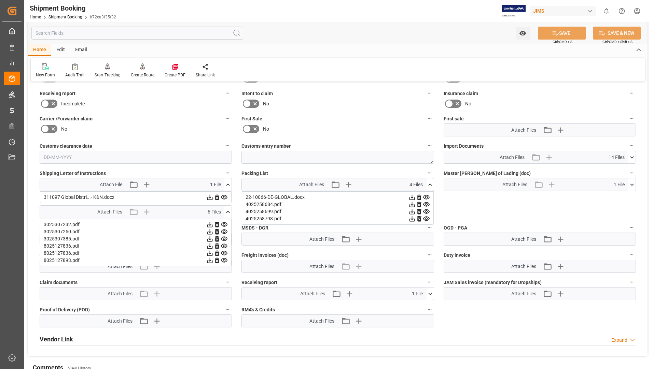
click at [224, 224] on icon at bounding box center [224, 225] width 6 height 4
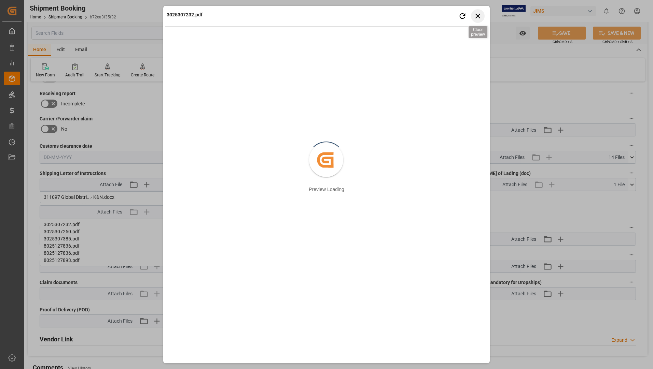
click at [479, 12] on icon "button" at bounding box center [478, 16] width 9 height 9
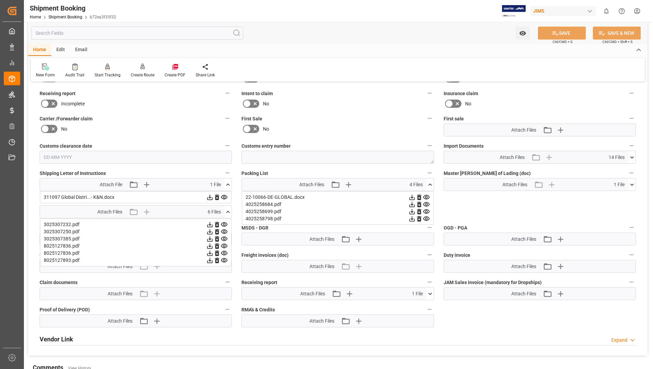
click at [224, 259] on icon at bounding box center [224, 260] width 6 height 4
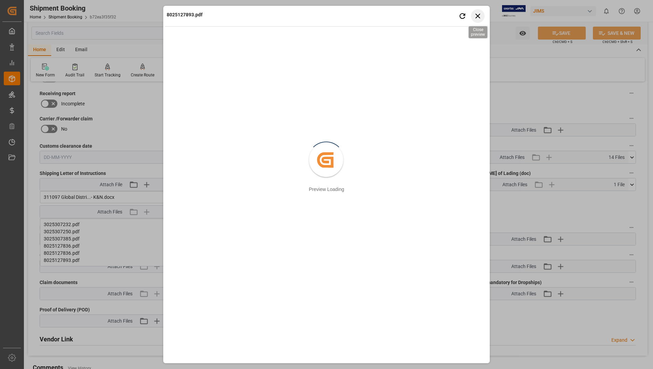
click at [480, 14] on icon "button" at bounding box center [477, 16] width 5 height 5
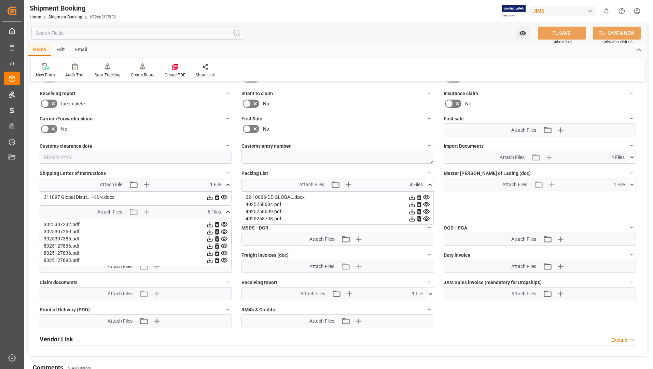
click at [631, 184] on icon at bounding box center [632, 185] width 4 height 2
click at [627, 196] on icon at bounding box center [628, 197] width 6 height 4
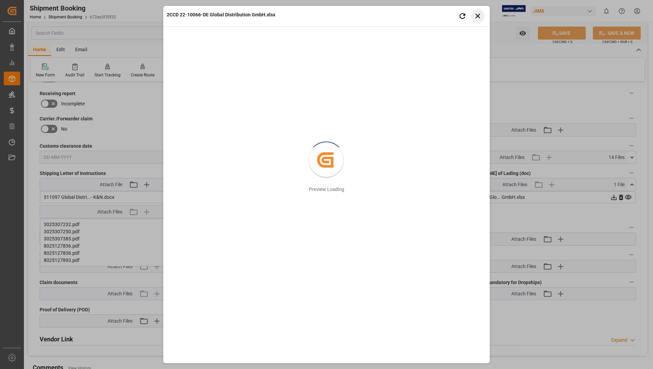
drag, startPoint x: 480, startPoint y: 13, endPoint x: 509, endPoint y: 41, distance: 39.9
click at [479, 14] on icon "button" at bounding box center [478, 16] width 9 height 9
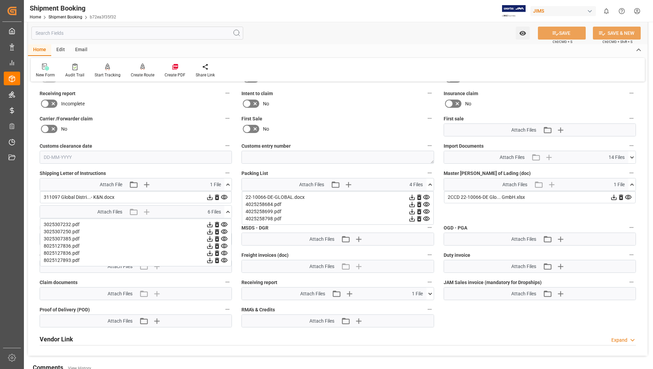
click at [625, 197] on icon at bounding box center [627, 197] width 7 height 7
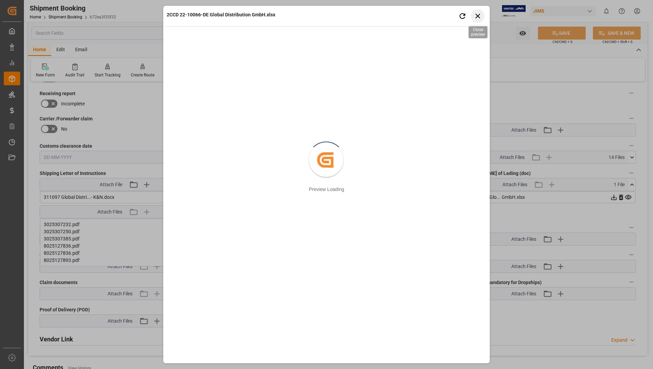
click at [475, 16] on icon "button" at bounding box center [478, 16] width 9 height 9
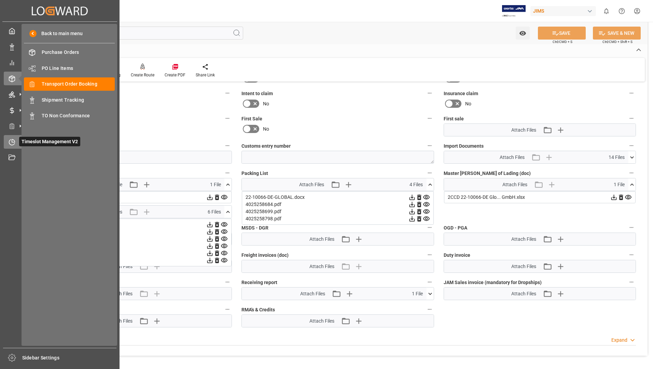
click at [17, 143] on div "Timeslot Management V2 Timeslot Management V2" at bounding box center [60, 141] width 112 height 13
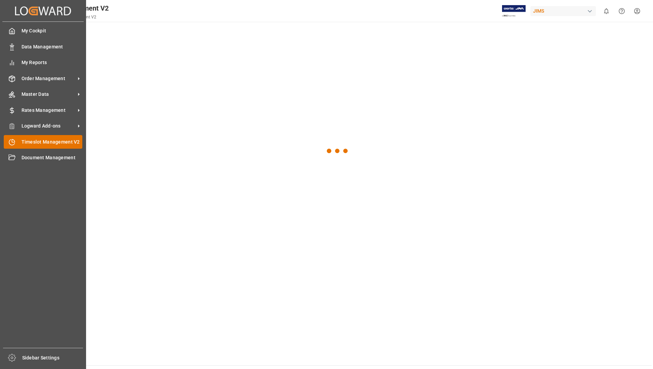
click at [46, 141] on span "Timeslot Management V2" at bounding box center [52, 142] width 61 height 7
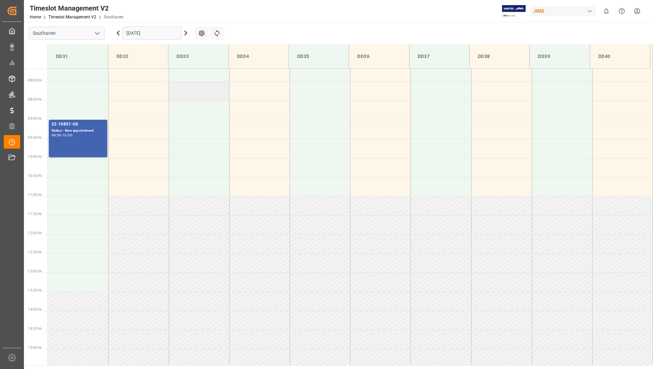
scroll to position [292, 0]
click at [161, 33] on input "[DATE]" at bounding box center [151, 33] width 59 height 13
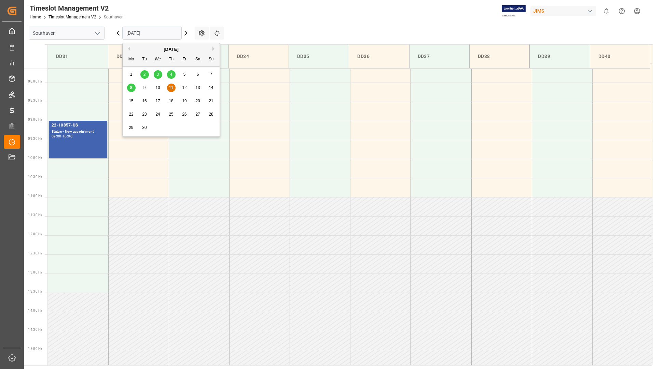
click at [146, 87] on div "9" at bounding box center [144, 88] width 9 height 8
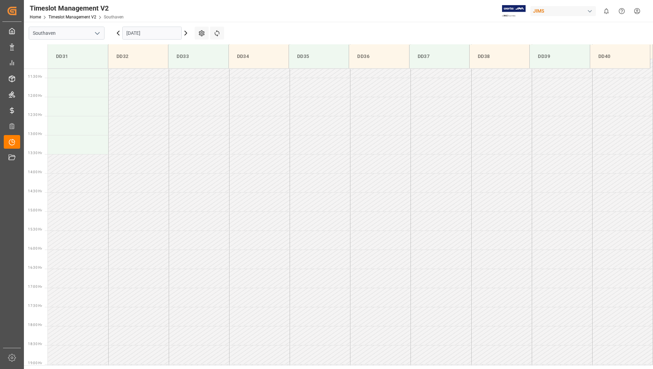
scroll to position [326, 0]
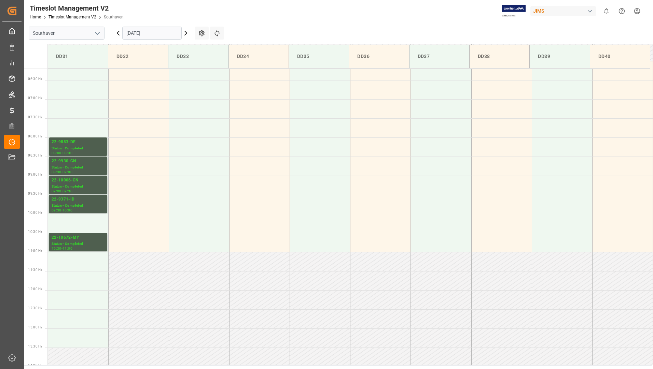
scroll to position [121, 0]
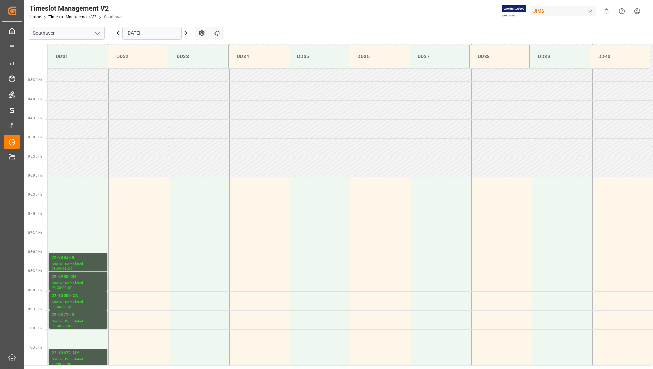
click at [153, 29] on input "[DATE]" at bounding box center [151, 33] width 59 height 13
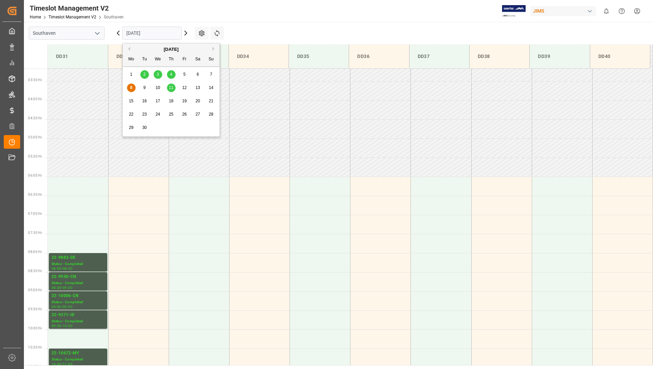
click at [146, 90] on div "9" at bounding box center [144, 88] width 9 height 8
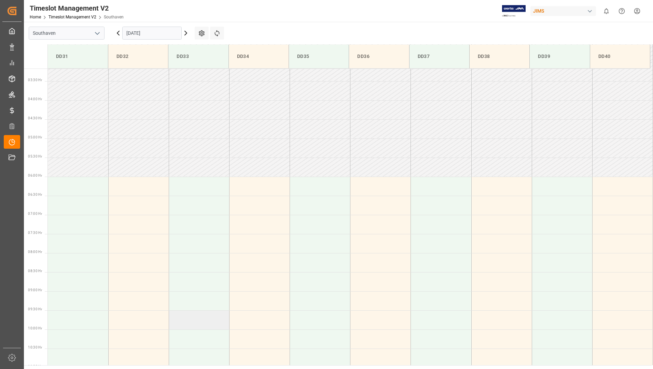
scroll to position [258, 0]
